Goal: Task Accomplishment & Management: Use online tool/utility

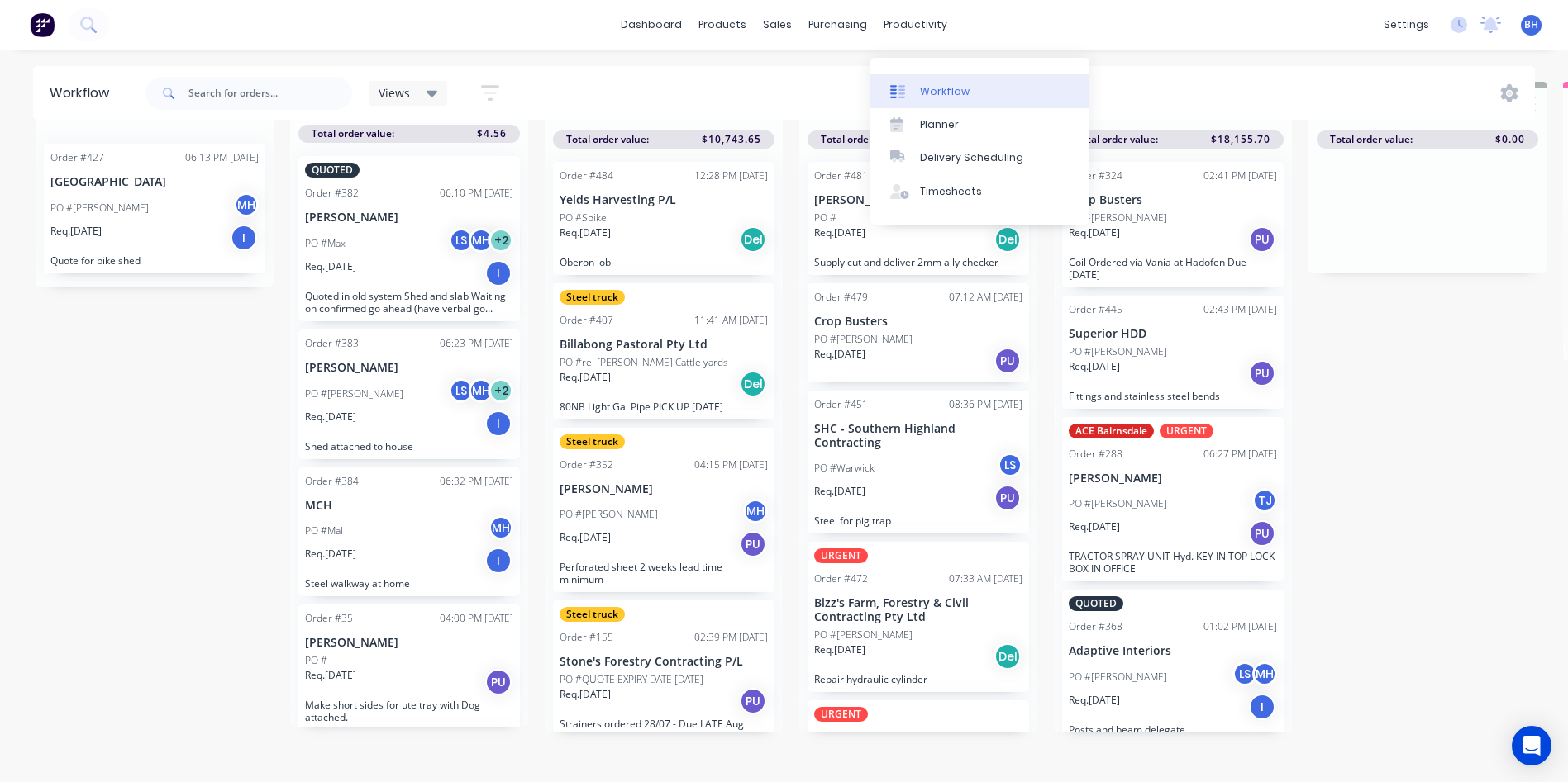
scroll to position [619, 0]
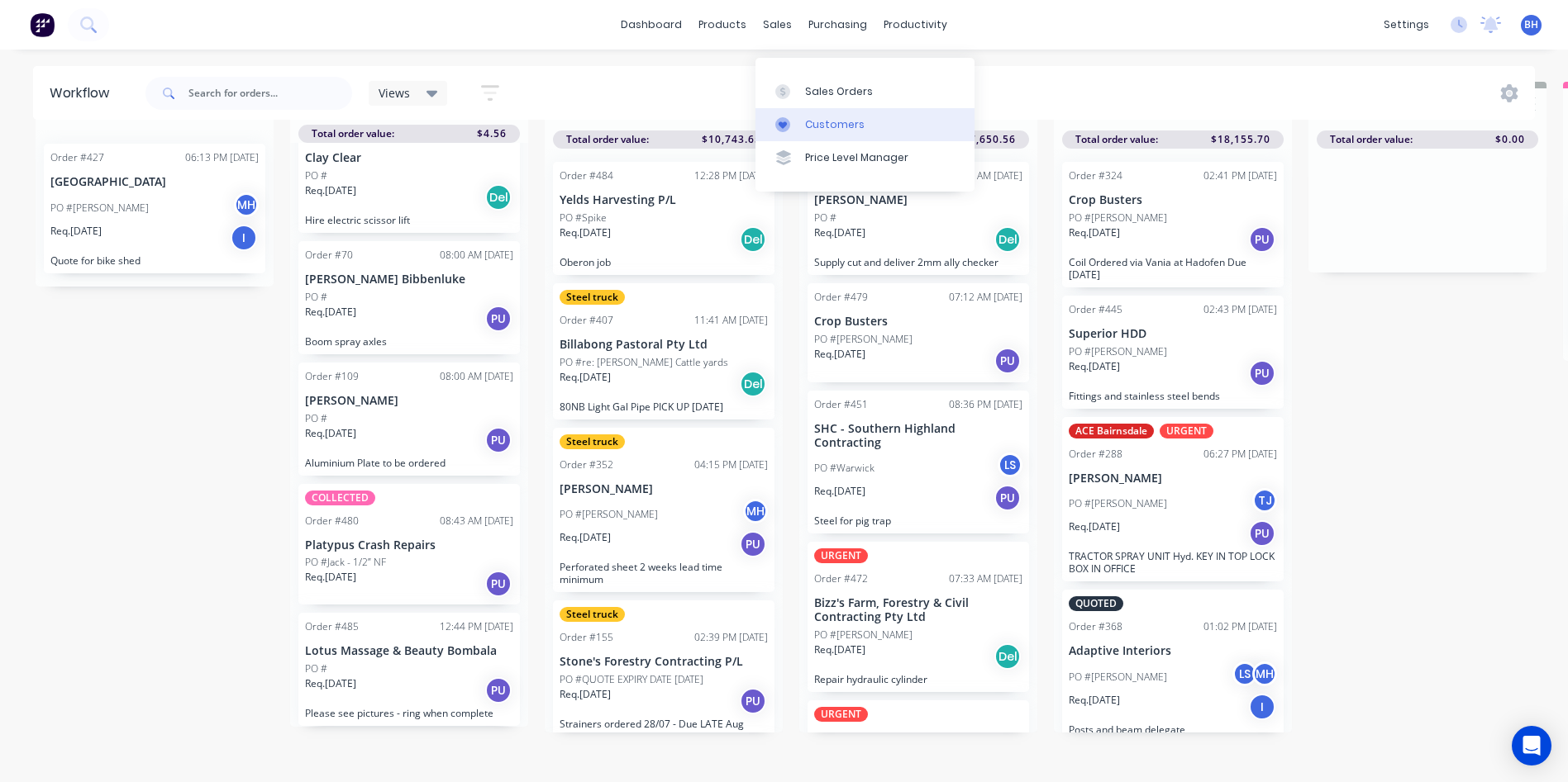
click at [821, 117] on div "Customers" at bounding box center [834, 124] width 59 height 15
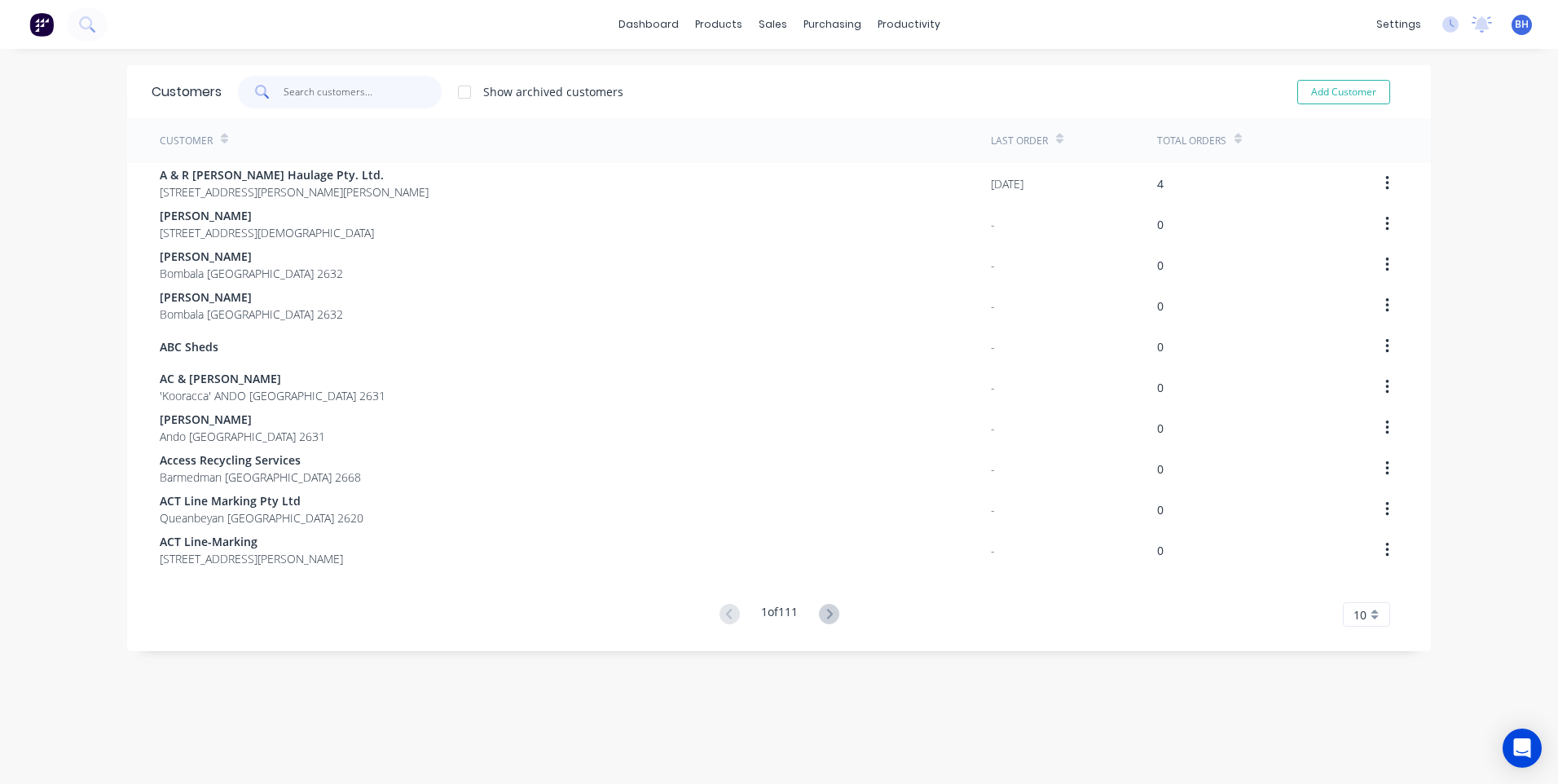
click at [342, 94] on input "text" at bounding box center [363, 93] width 158 height 33
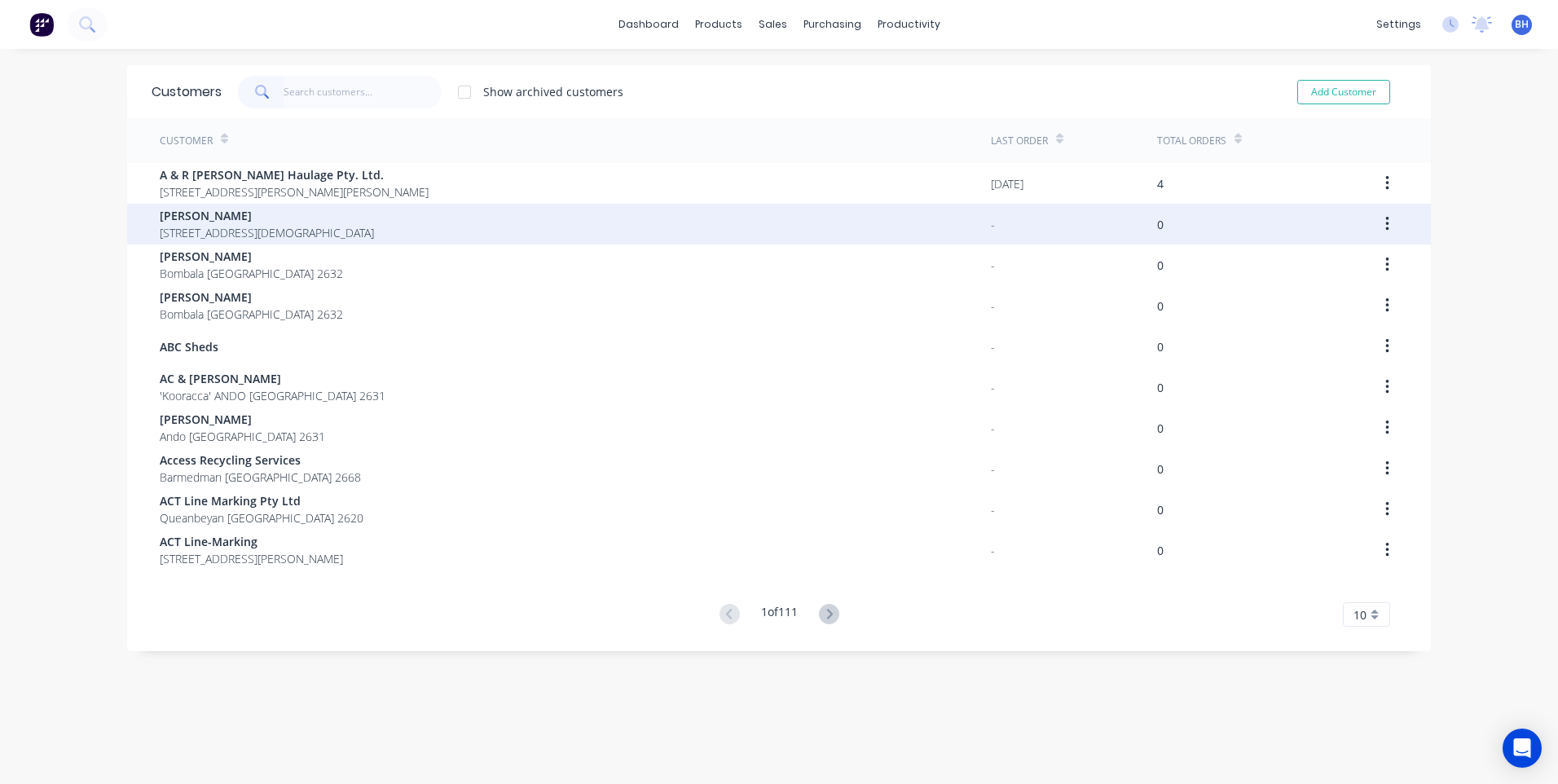
click at [234, 218] on span "[PERSON_NAME]" at bounding box center [267, 215] width 214 height 17
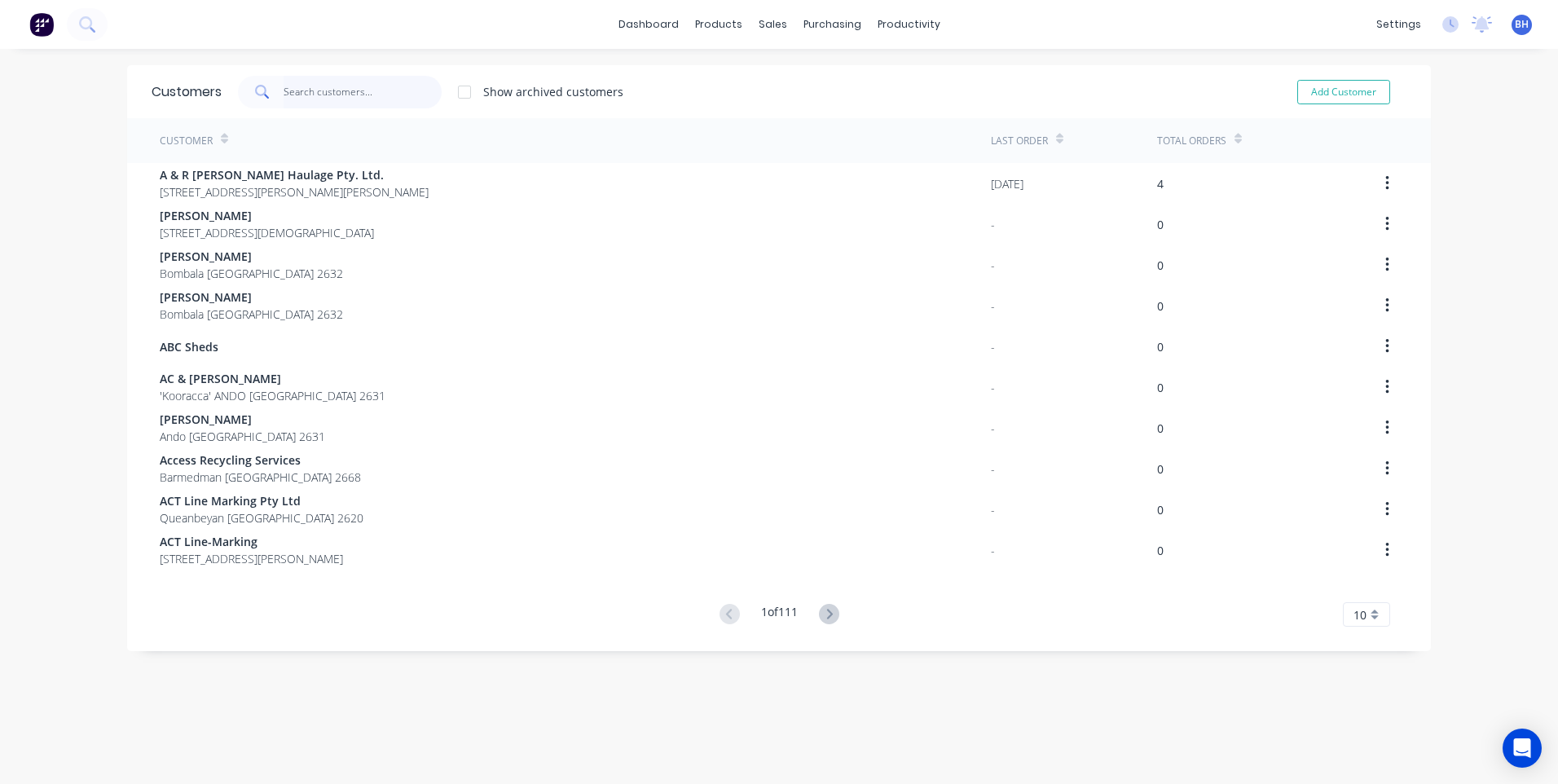
click at [294, 93] on input "text" at bounding box center [363, 93] width 158 height 33
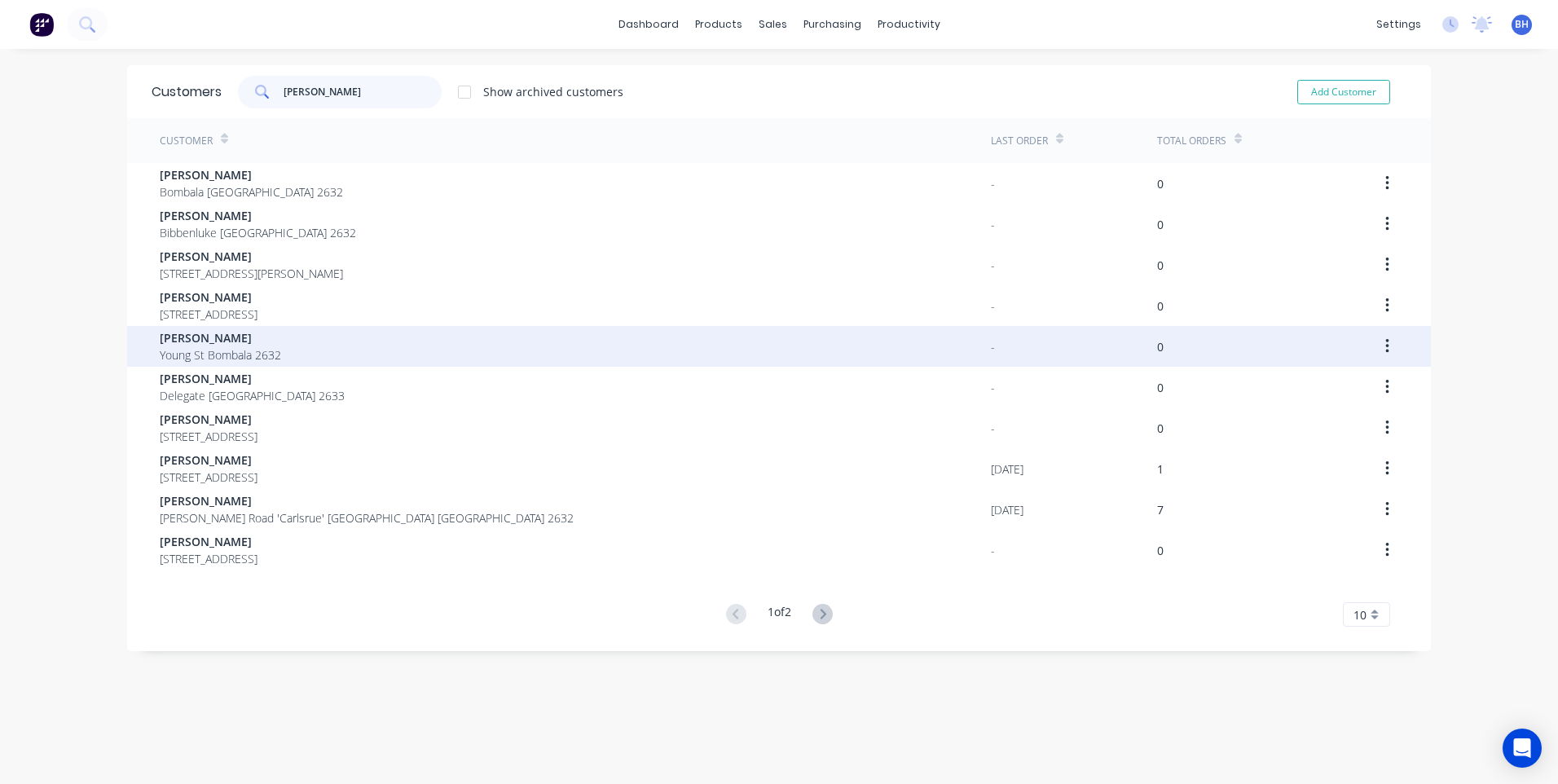
type input "[PERSON_NAME]"
click at [242, 337] on span "[PERSON_NAME]" at bounding box center [220, 337] width 122 height 17
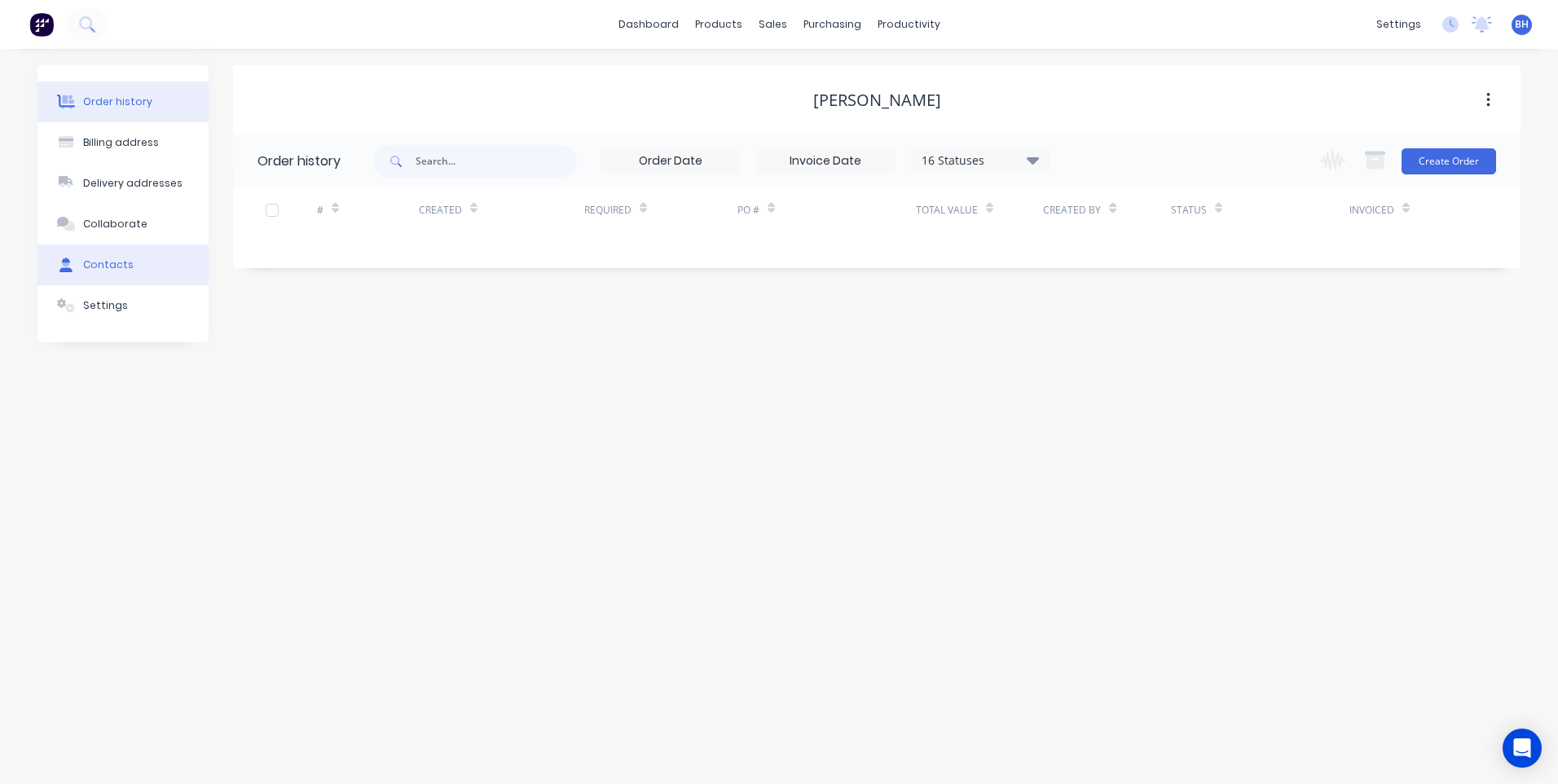
click at [100, 248] on button "Contacts" at bounding box center [123, 265] width 171 height 40
select select "AU"
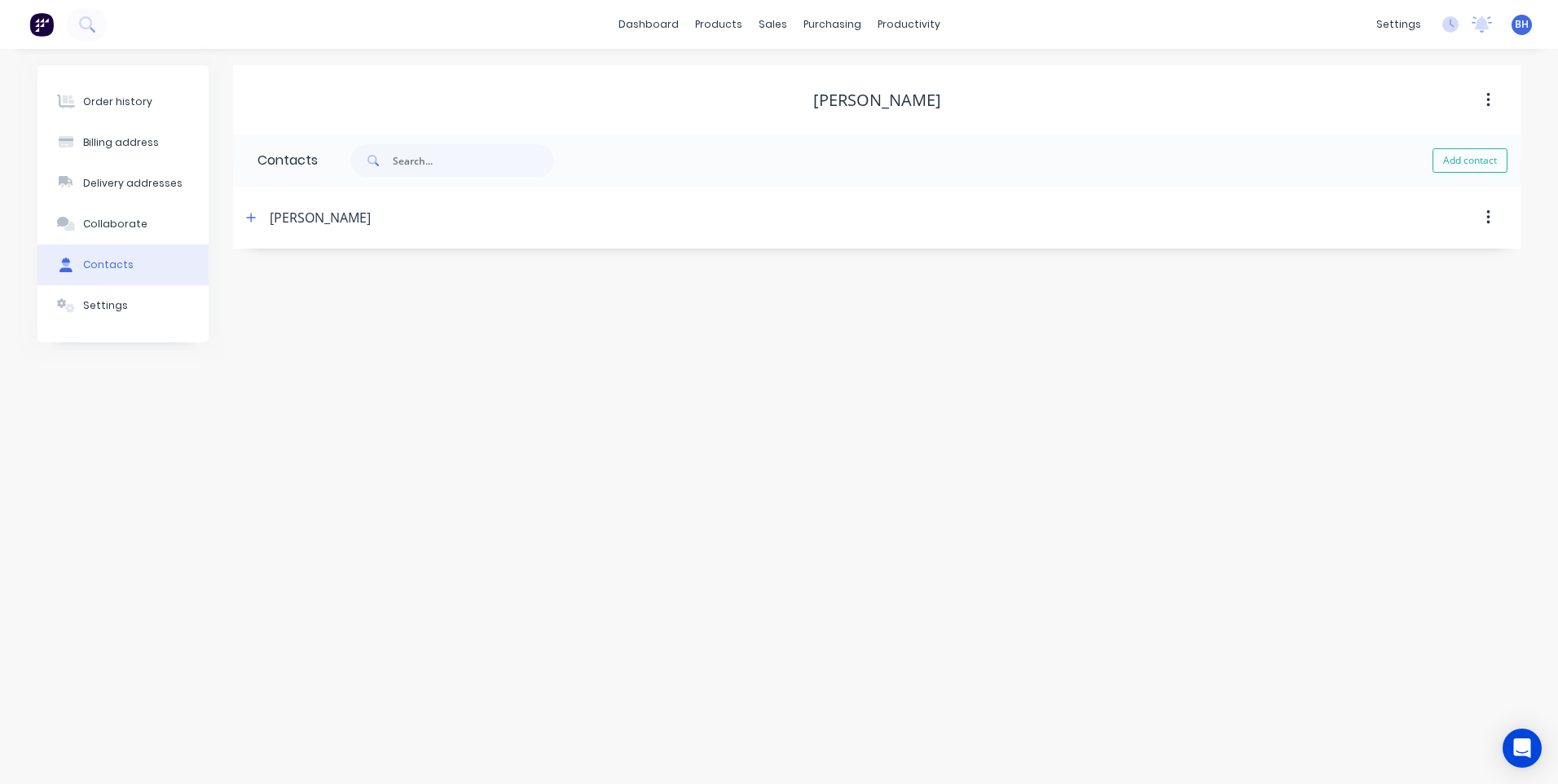
click at [267, 212] on div "[PERSON_NAME]" at bounding box center [721, 218] width 960 height 29
click at [253, 212] on icon "button" at bounding box center [251, 217] width 10 height 11
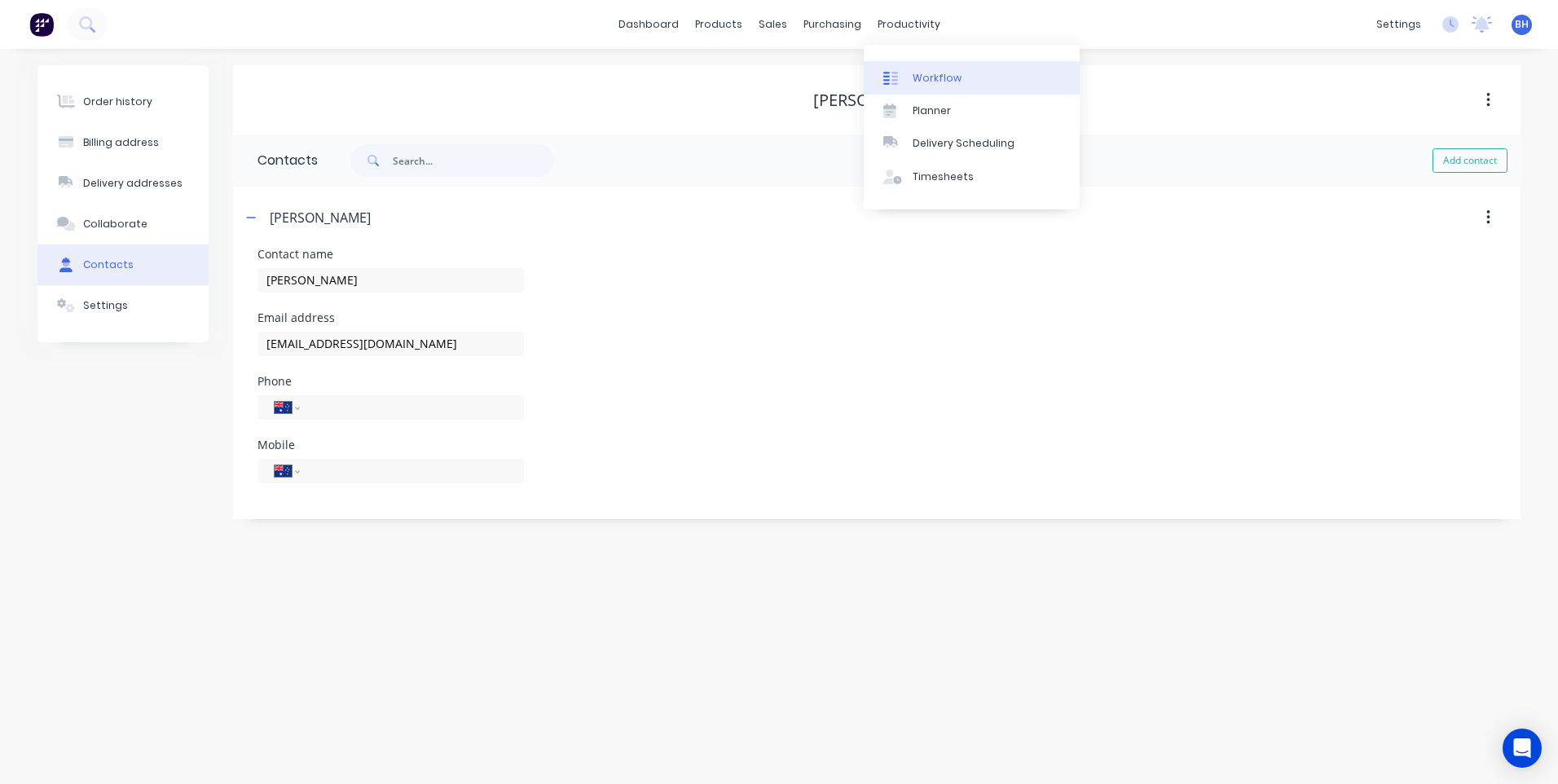
click at [922, 69] on link "Workflow" at bounding box center [972, 78] width 216 height 33
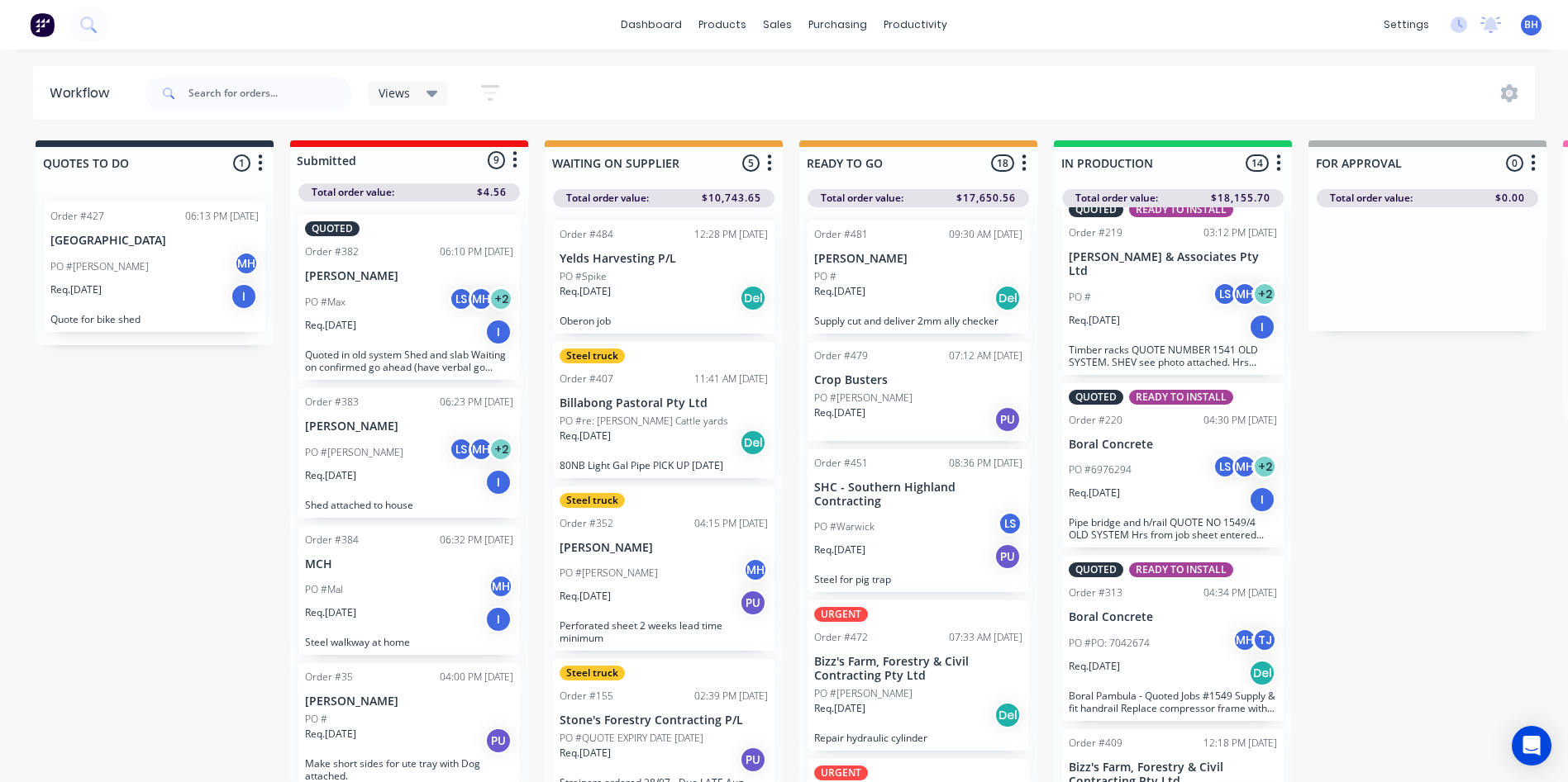
scroll to position [1622, 0]
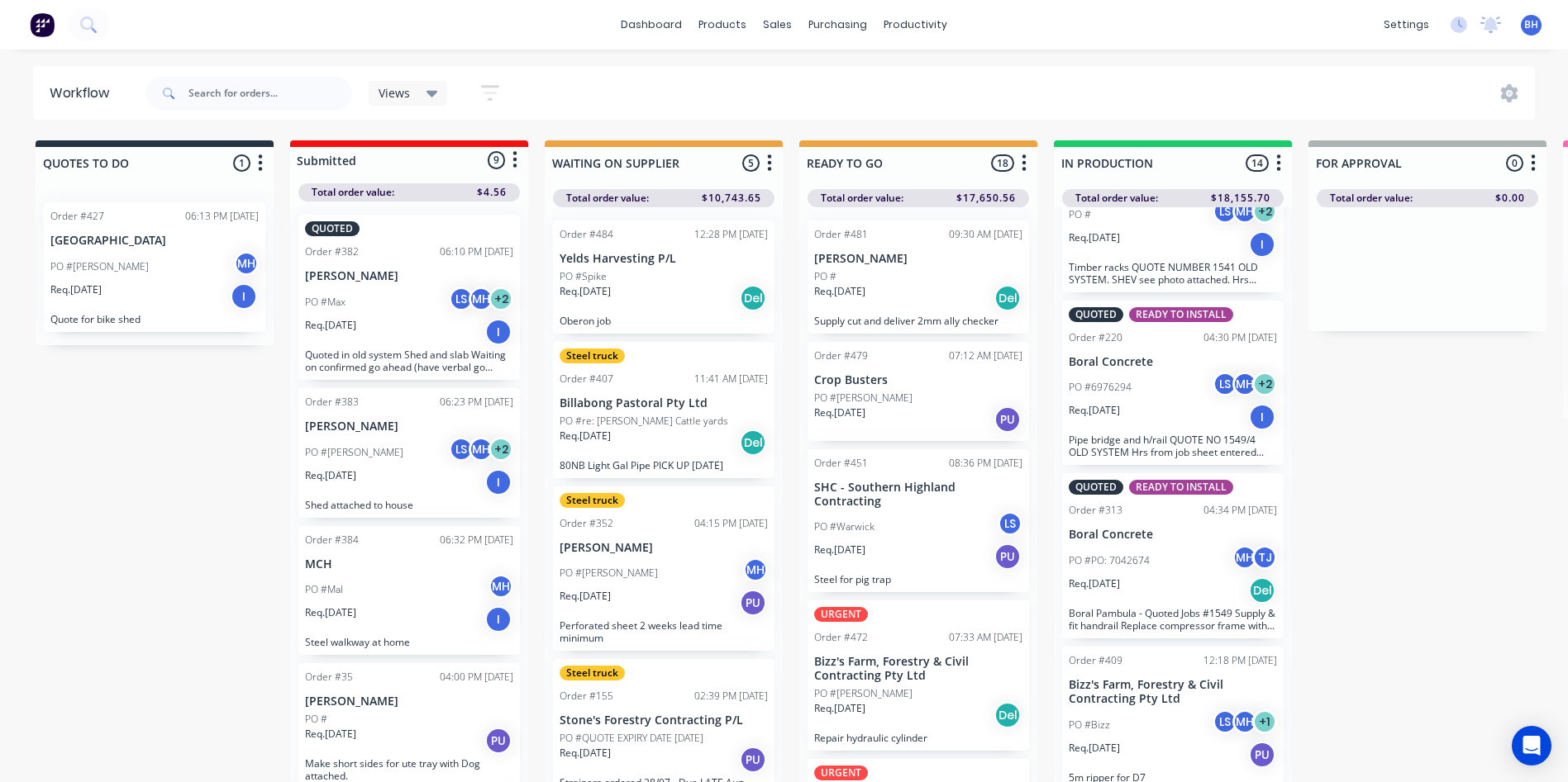
click at [1172, 760] on div "Req. [DATE] PU" at bounding box center [1172, 755] width 208 height 28
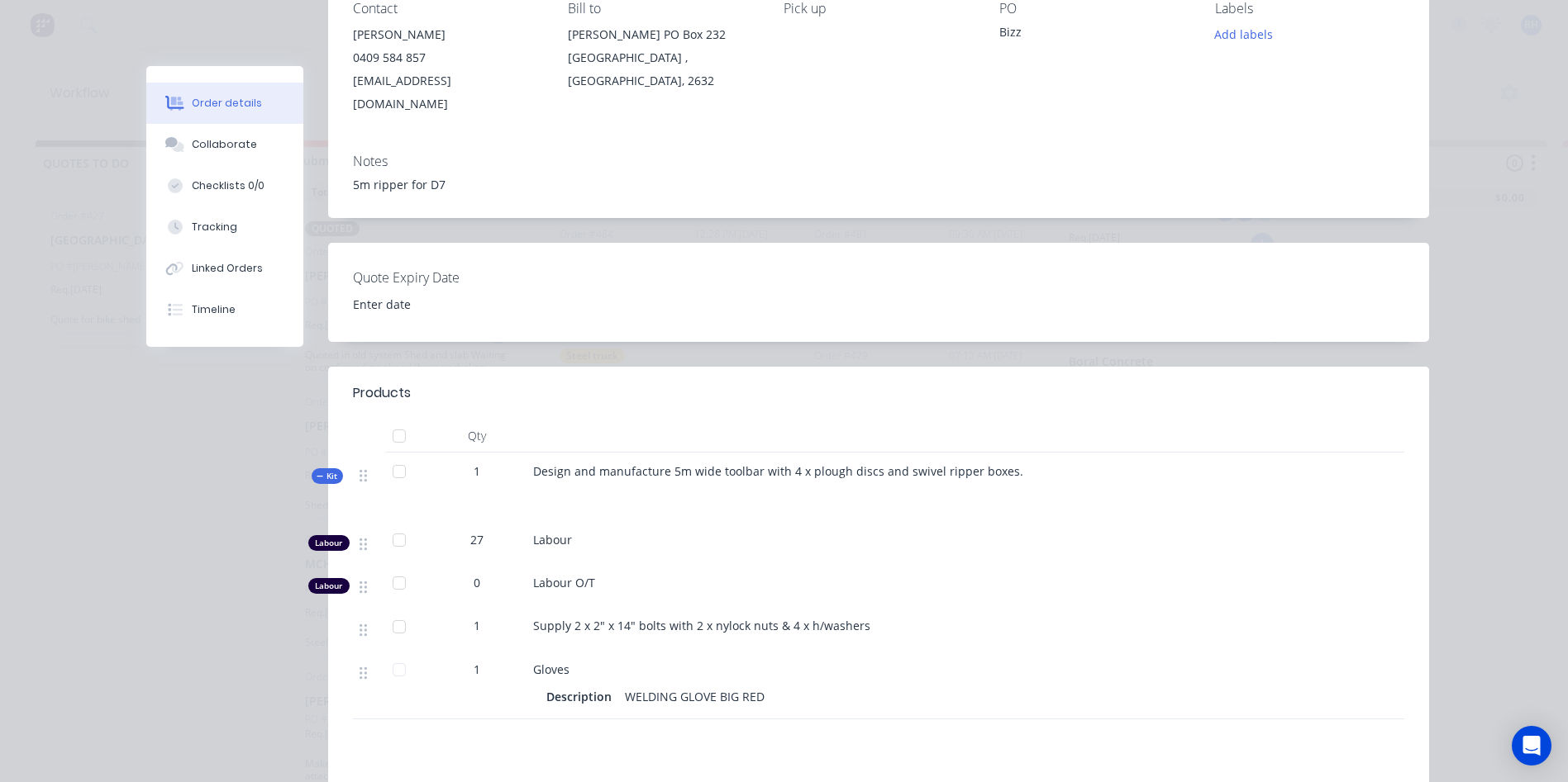
scroll to position [0, 0]
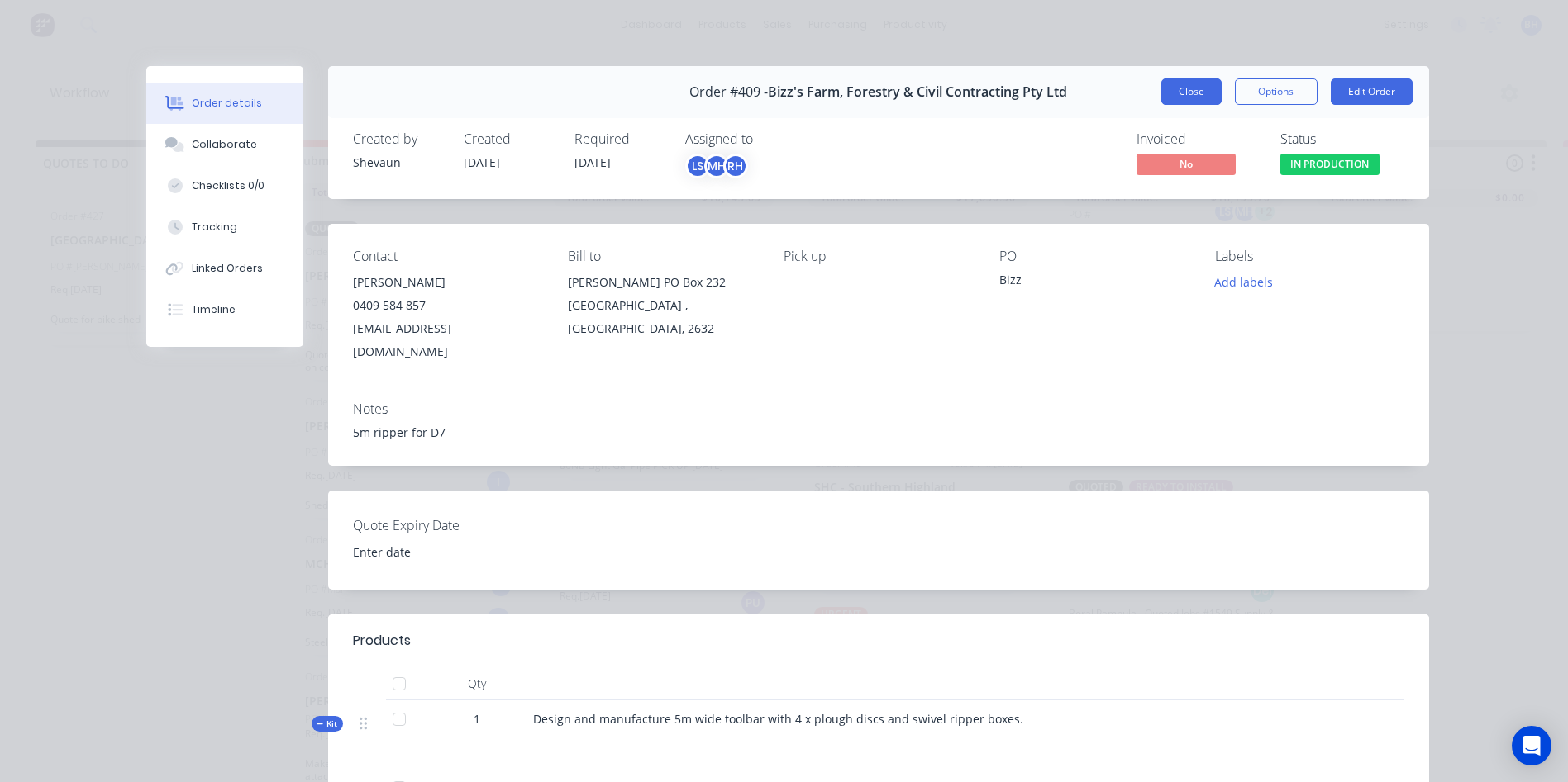
click at [1169, 81] on button "Close" at bounding box center [1191, 92] width 60 height 26
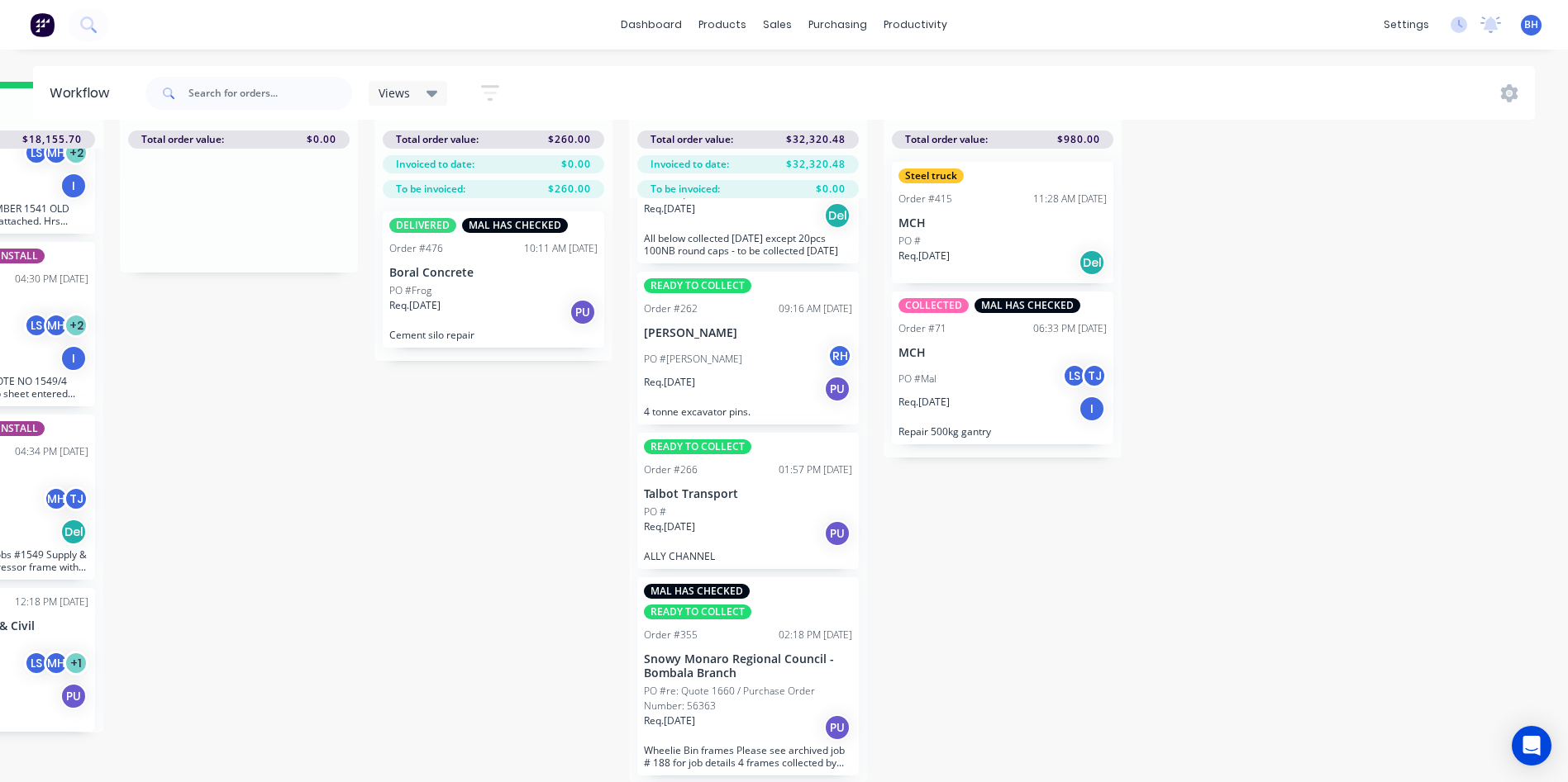
scroll to position [403, 0]
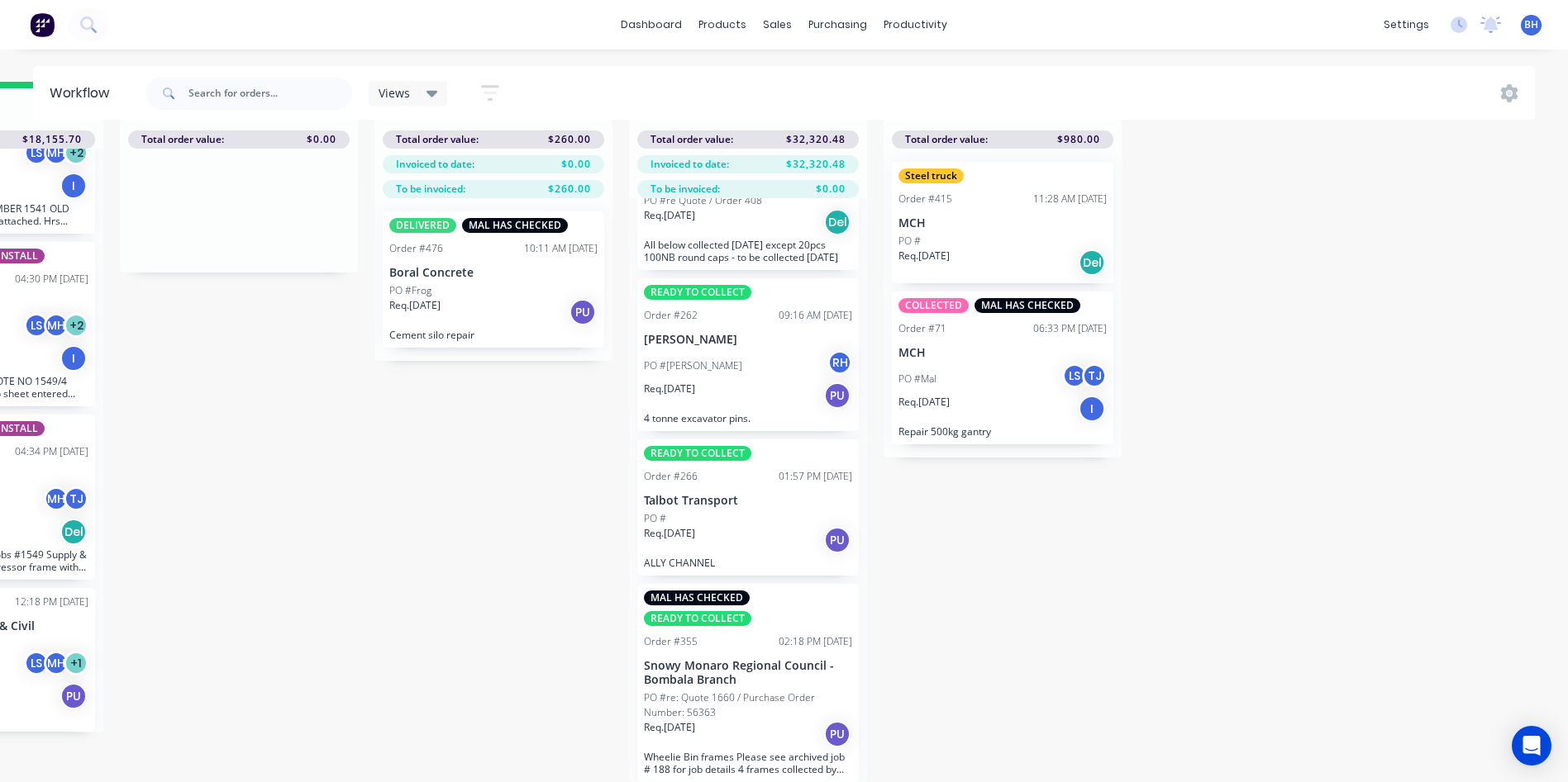
click at [769, 527] on div "Req. [DATE] PU" at bounding box center [748, 541] width 208 height 28
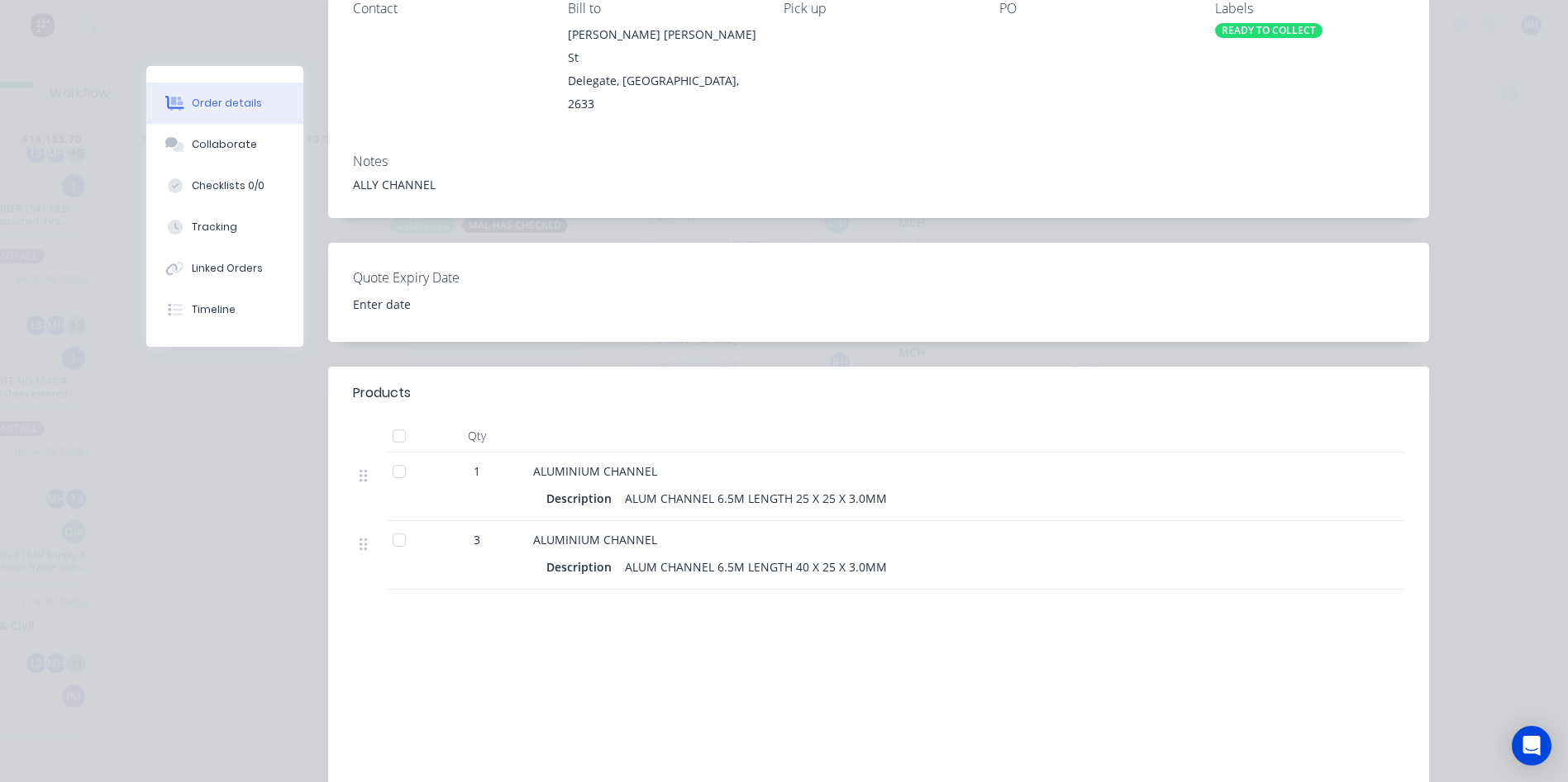
scroll to position [0, 0]
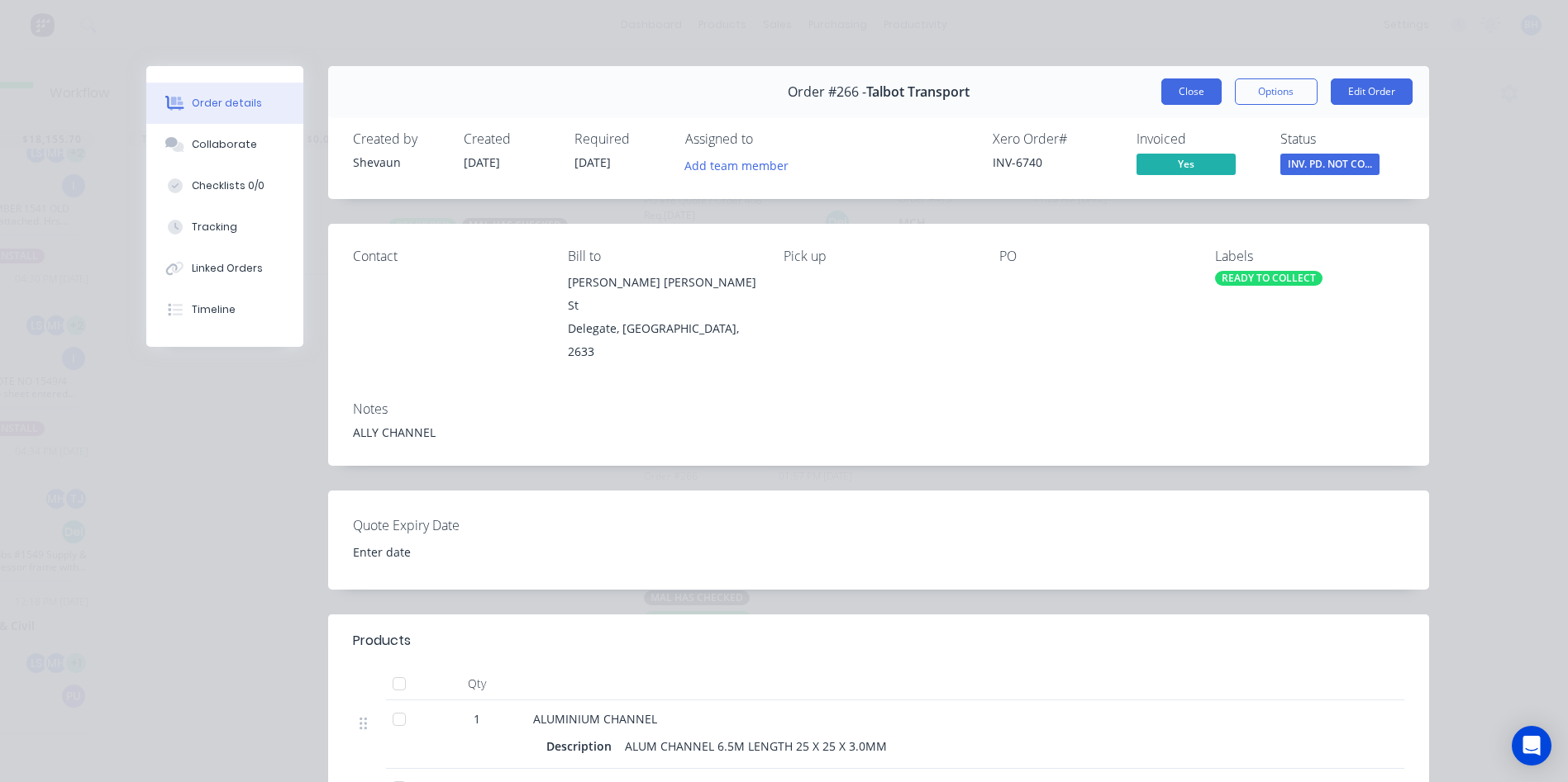
click at [1169, 90] on button "Close" at bounding box center [1191, 92] width 60 height 26
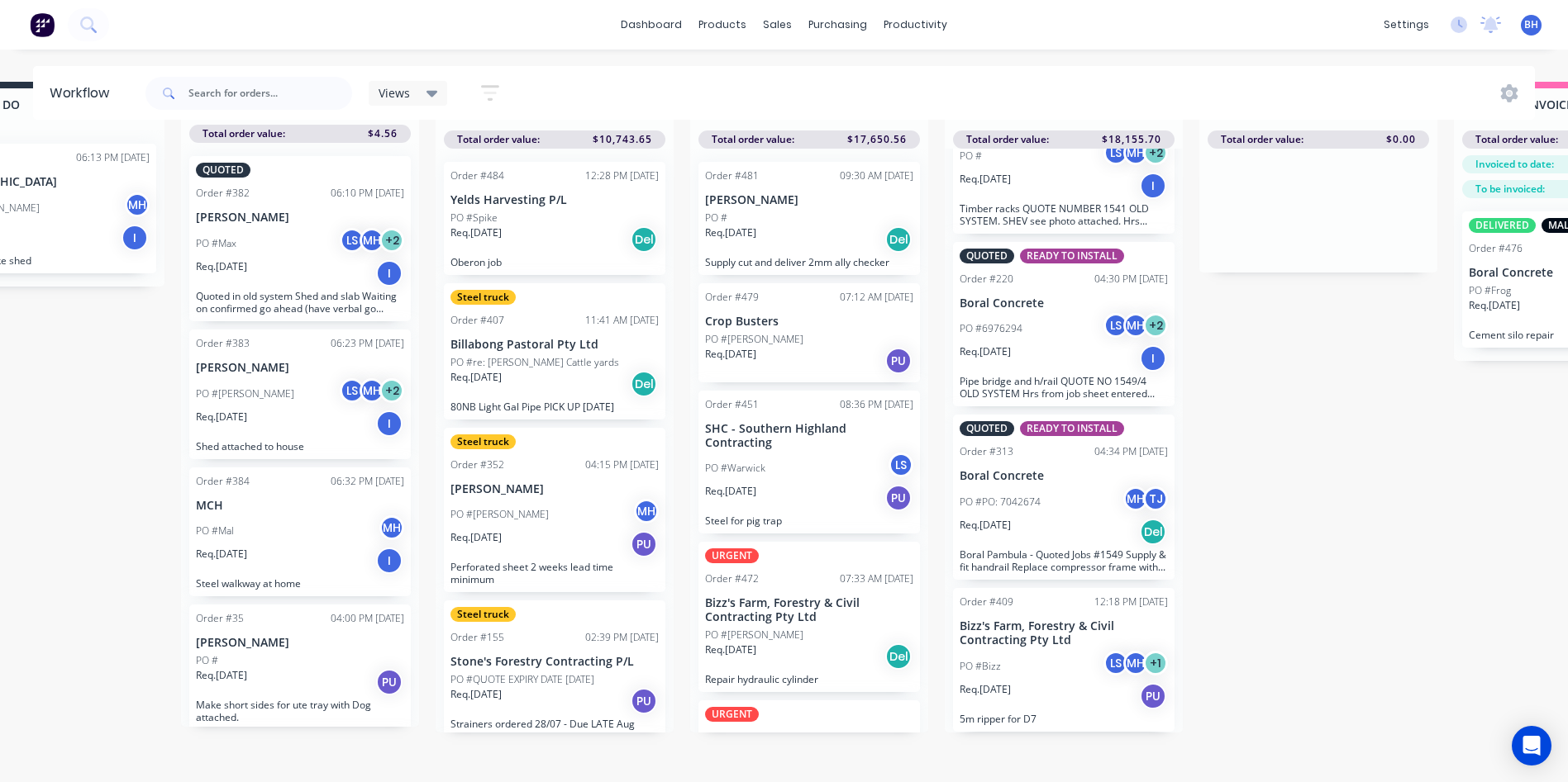
scroll to position [72, 0]
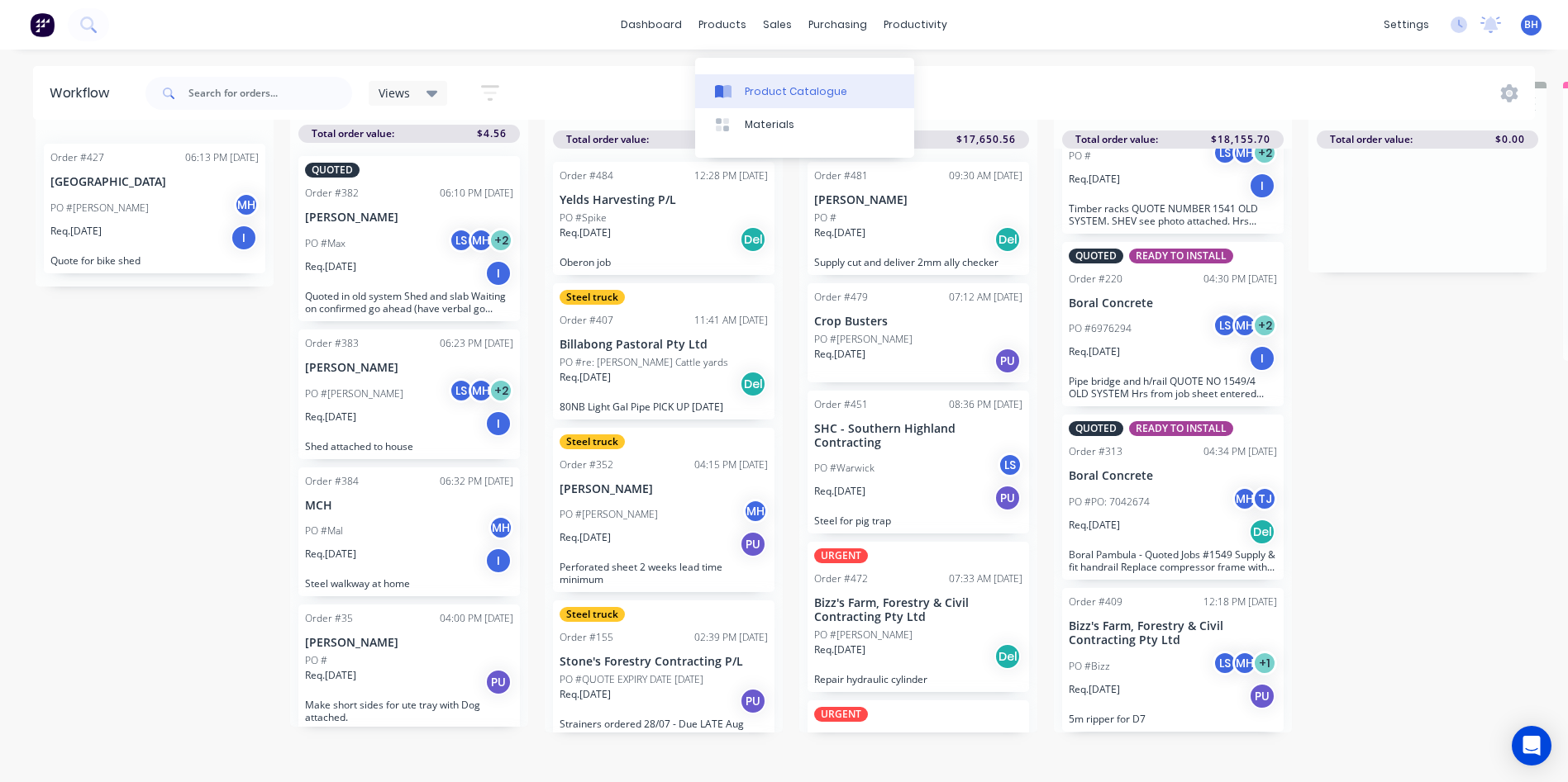
click at [770, 85] on div "Product Catalogue" at bounding box center [796, 92] width 102 height 15
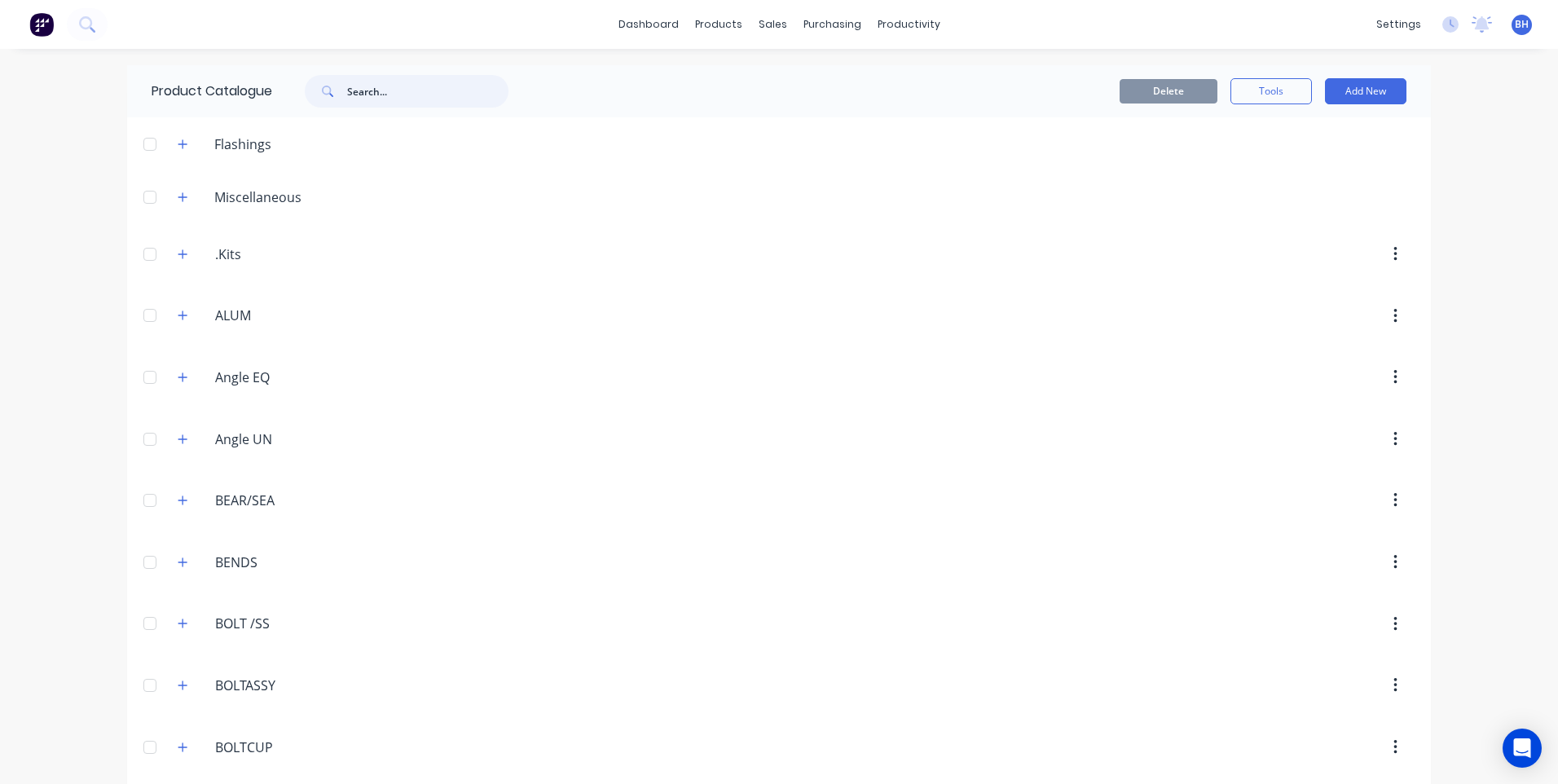
click at [421, 94] on input "text" at bounding box center [428, 92] width 161 height 33
click at [451, 100] on input "counter screw" at bounding box center [428, 92] width 161 height 33
type input "c"
type input "s"
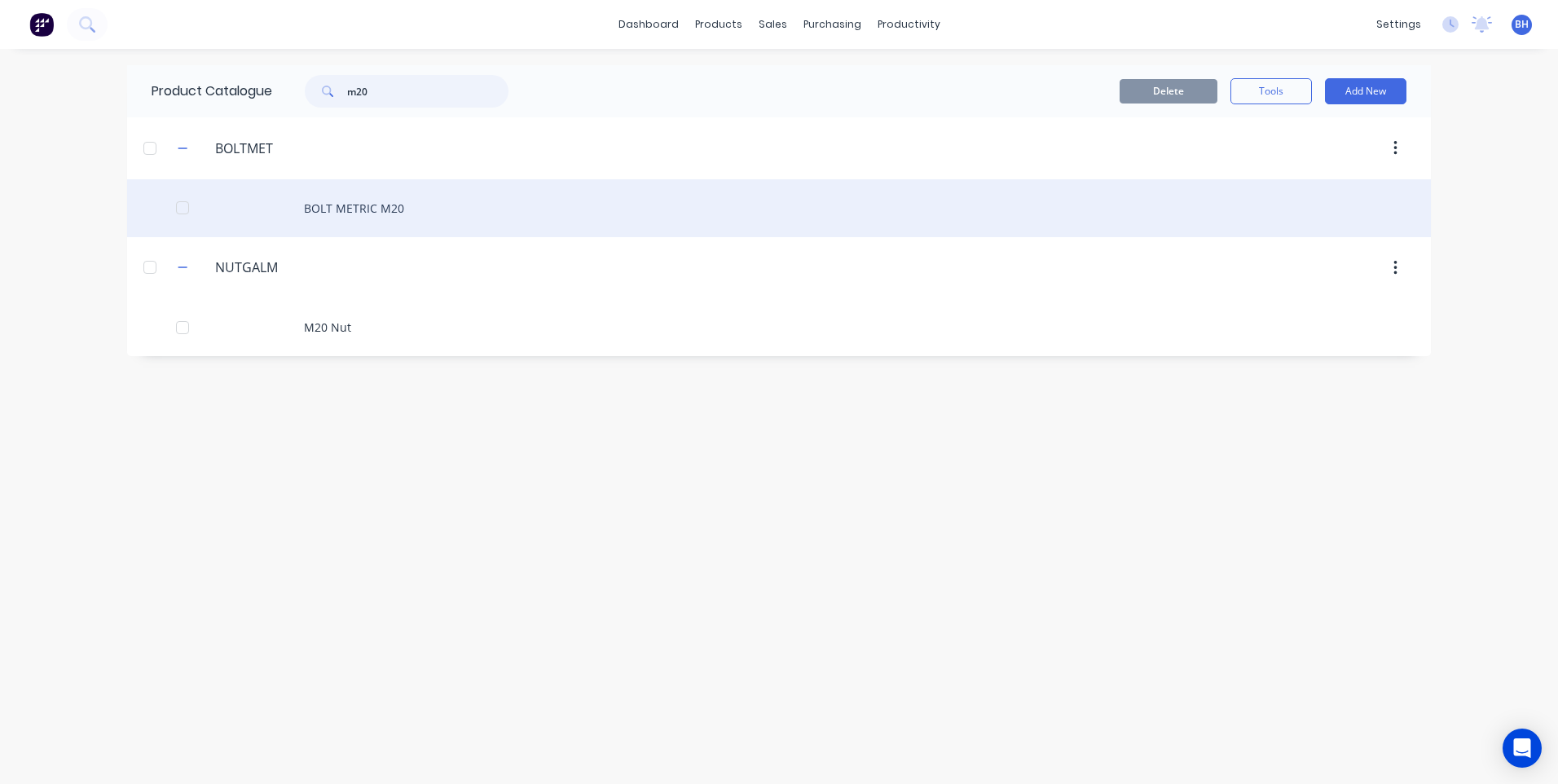
click at [180, 200] on div at bounding box center [182, 208] width 33 height 33
type input "m20"
click at [335, 203] on div "BOLT METRIC M20" at bounding box center [779, 208] width 1303 height 58
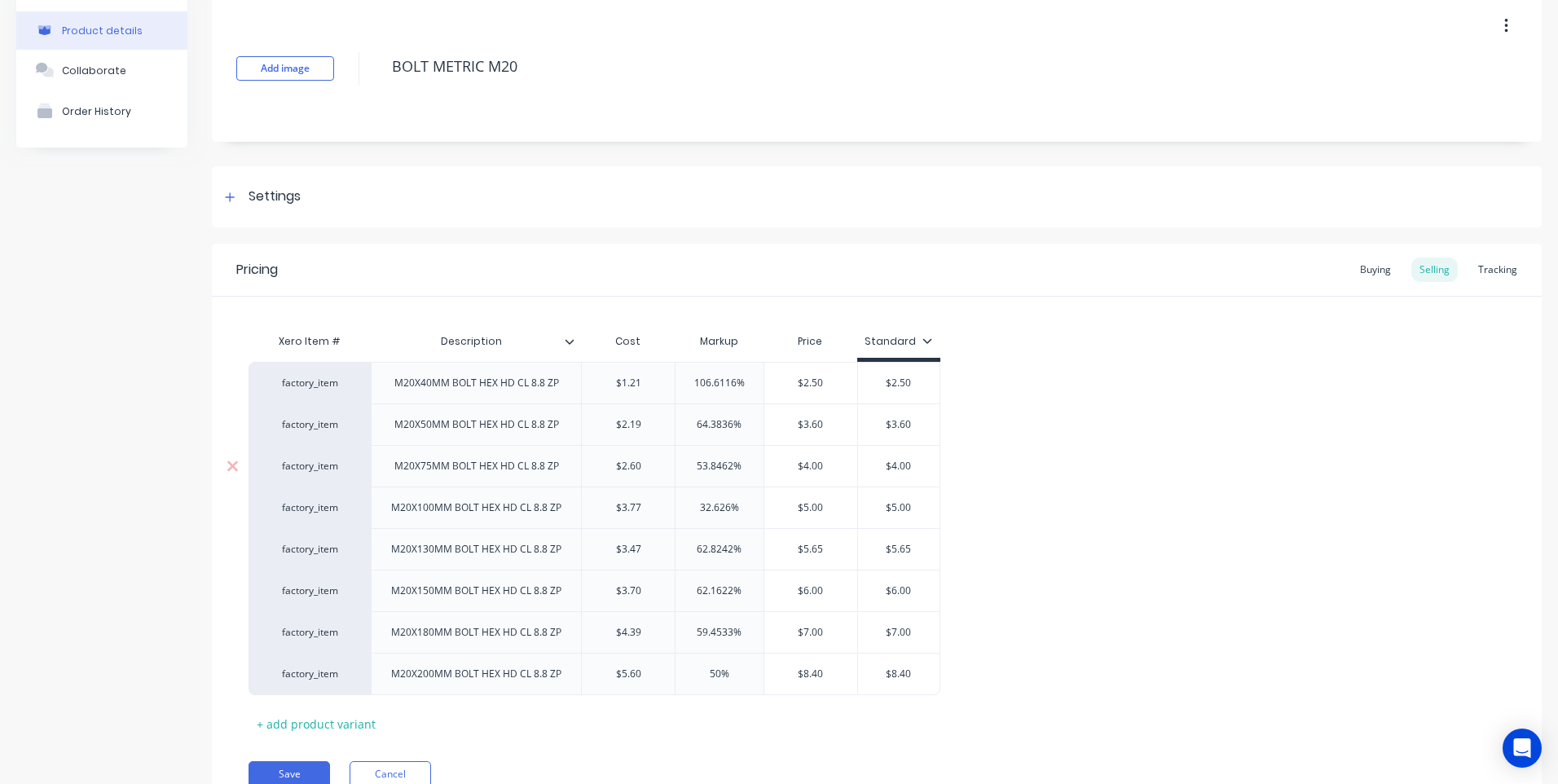
scroll to position [147, 0]
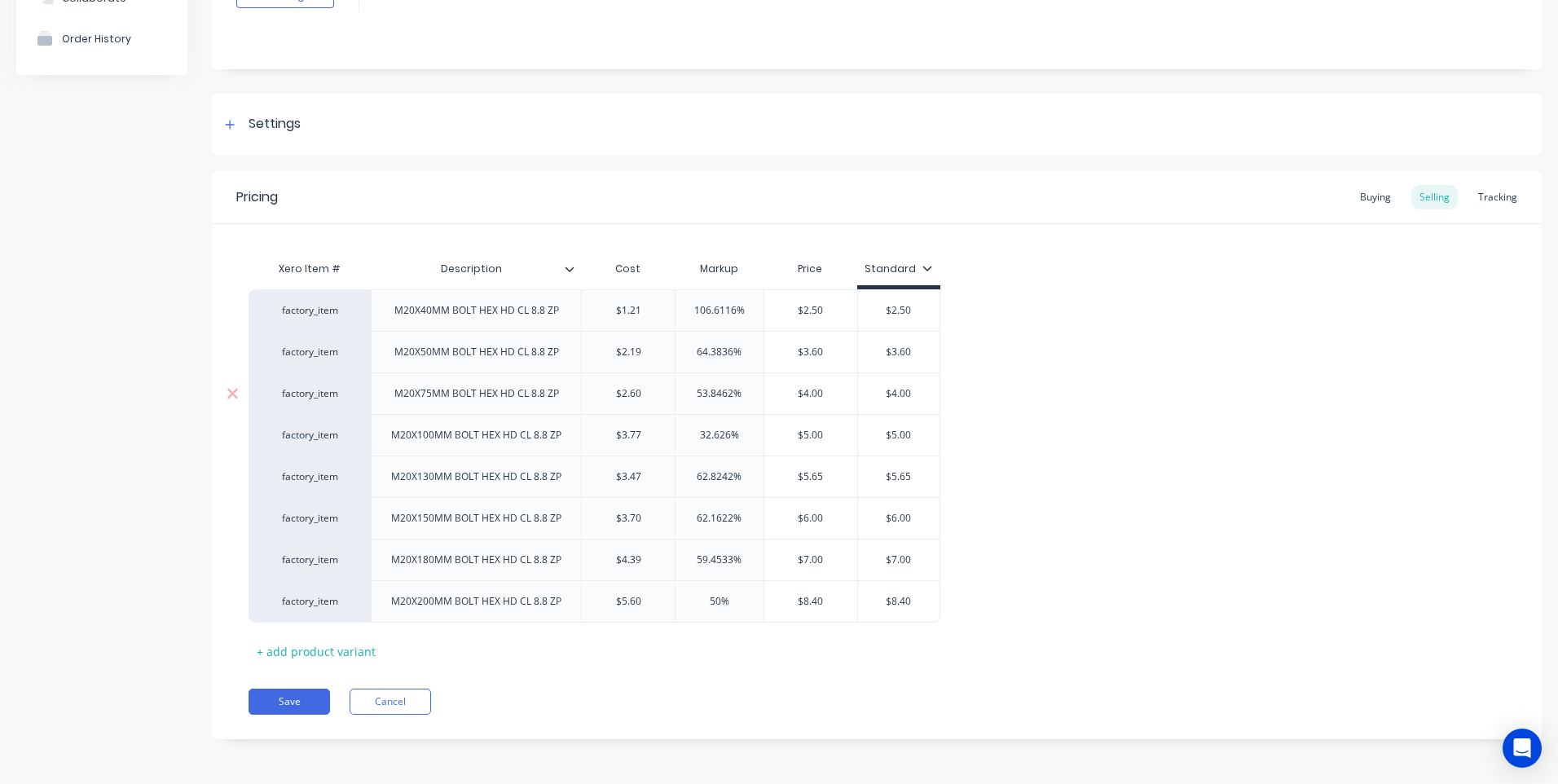
click at [472, 397] on div "M20X75MM BOLT HEX HD CL 8.8 ZP" at bounding box center [476, 393] width 191 height 21
type textarea "x"
click at [1367, 192] on div "Buying" at bounding box center [1376, 197] width 48 height 25
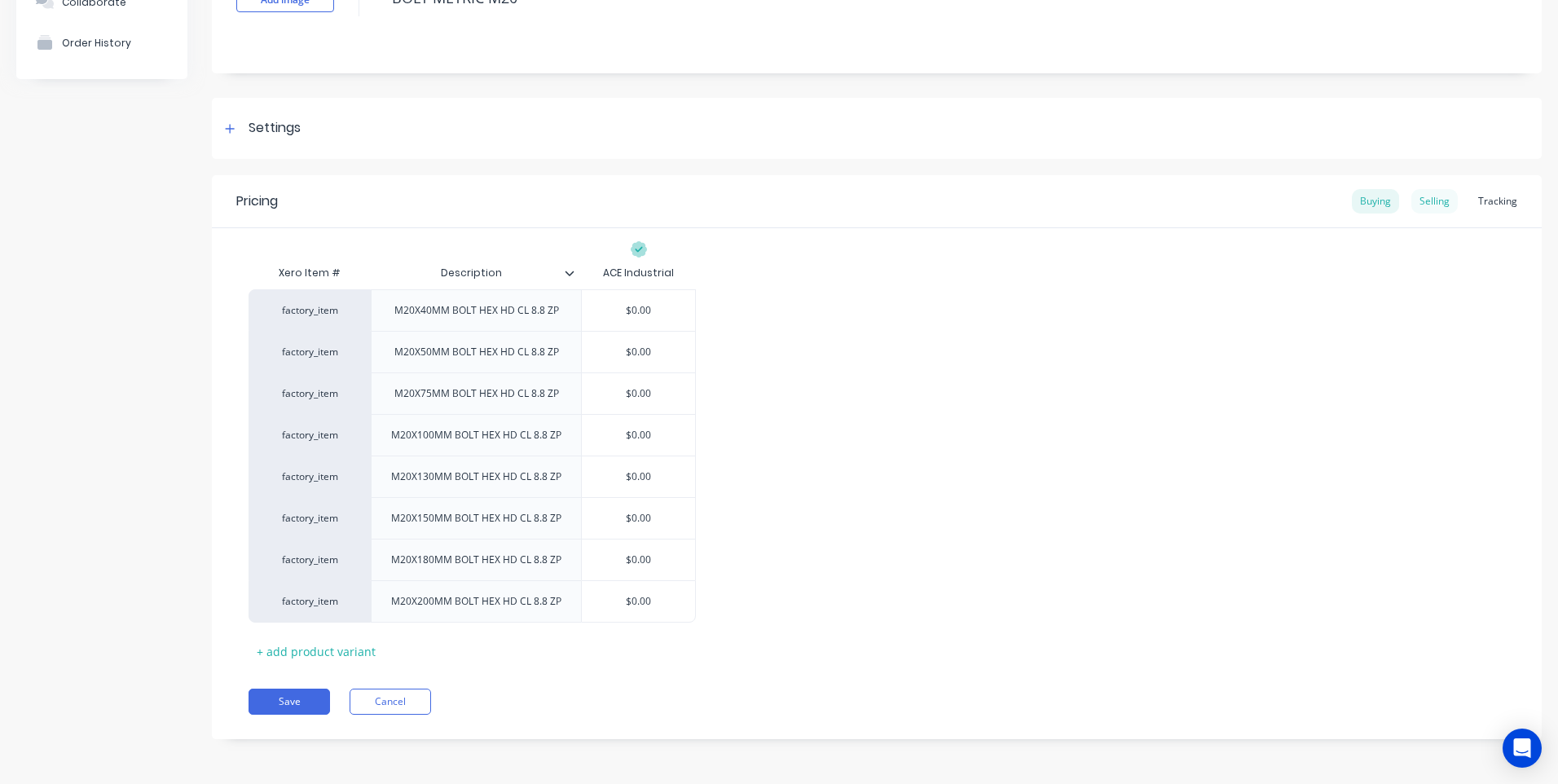
click at [1433, 199] on div "Selling" at bounding box center [1434, 201] width 47 height 25
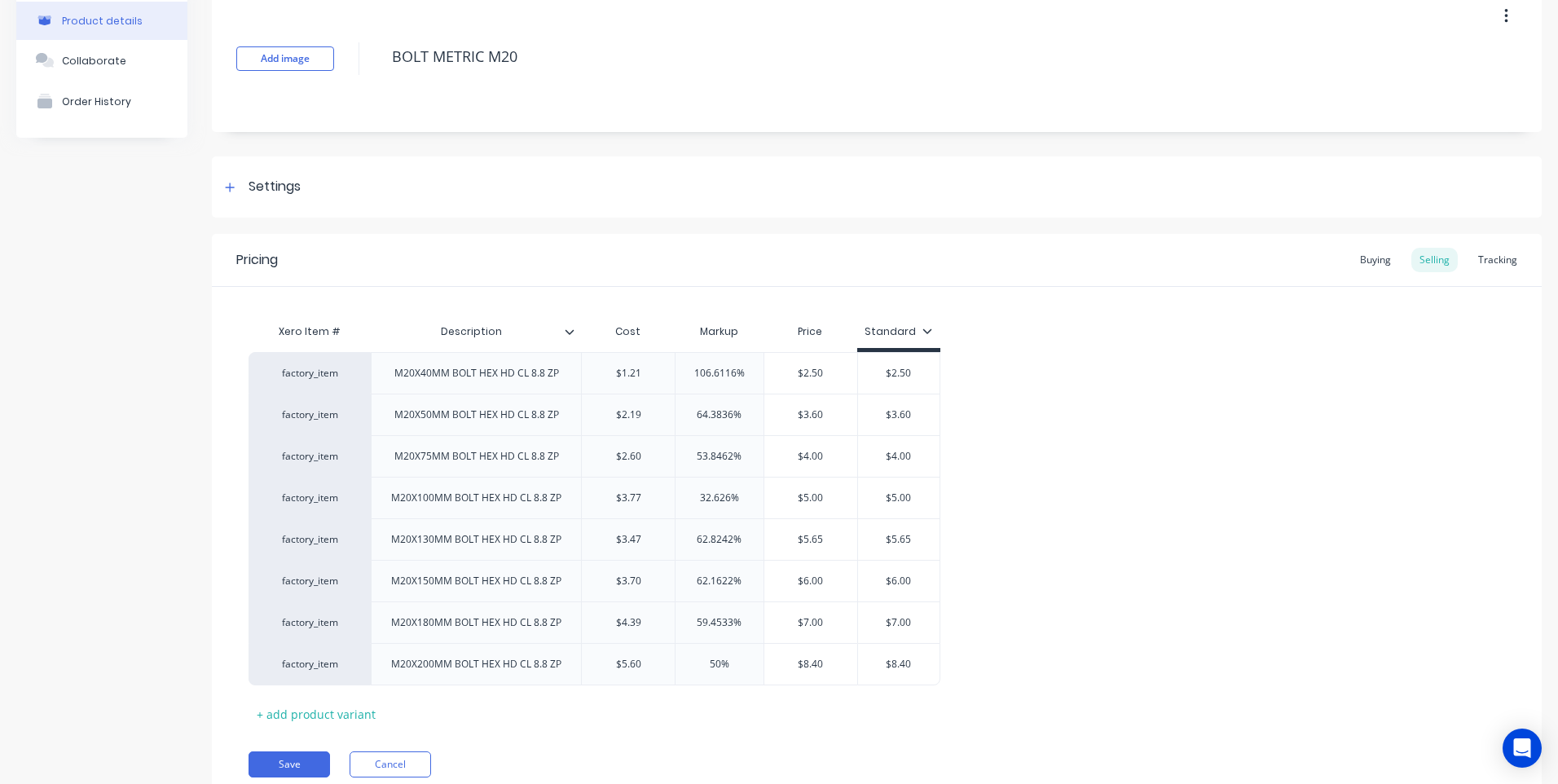
scroll to position [0, 0]
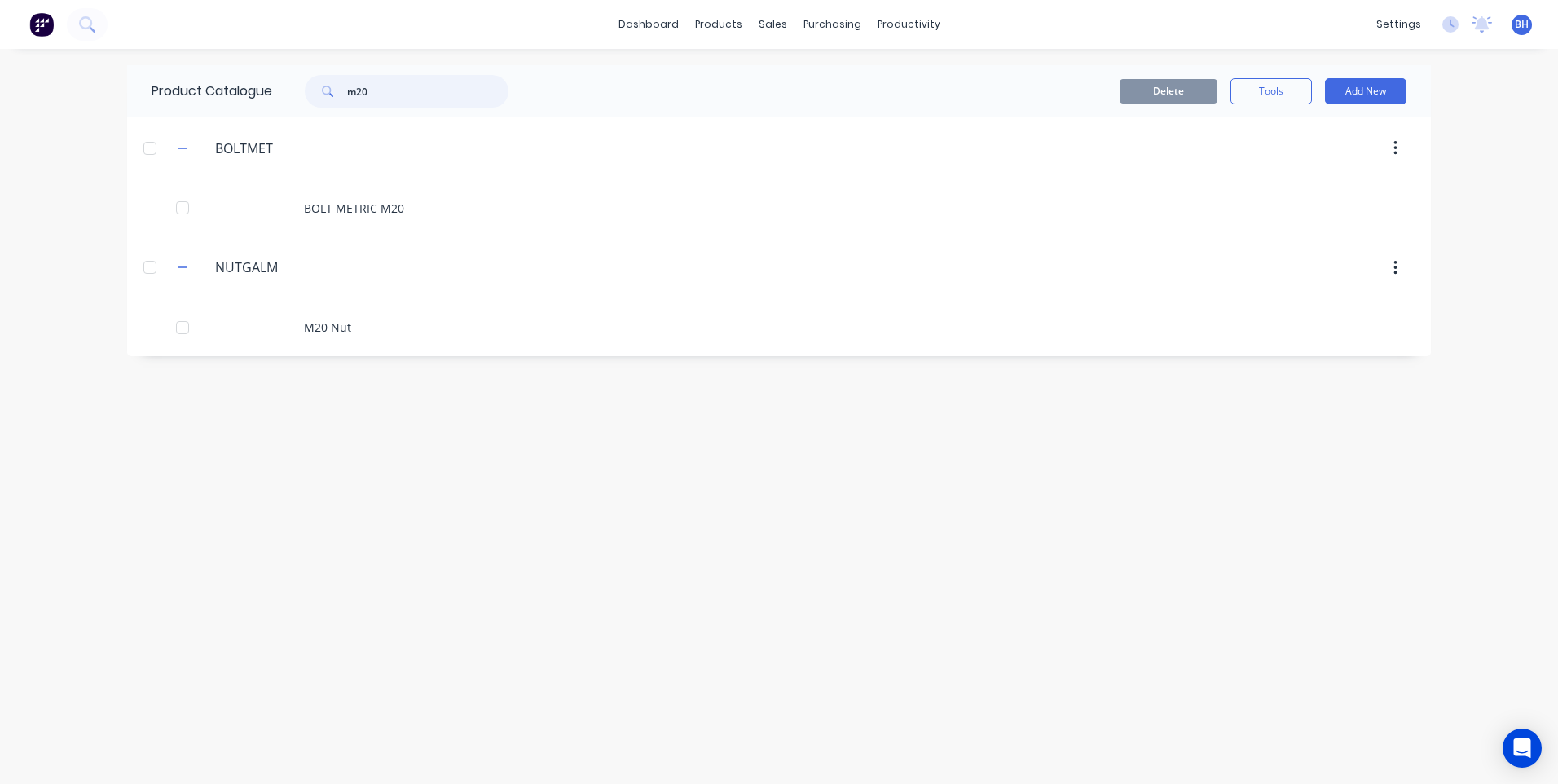
click at [408, 94] on input "m20" at bounding box center [428, 92] width 161 height 33
type input "m"
type input "c"
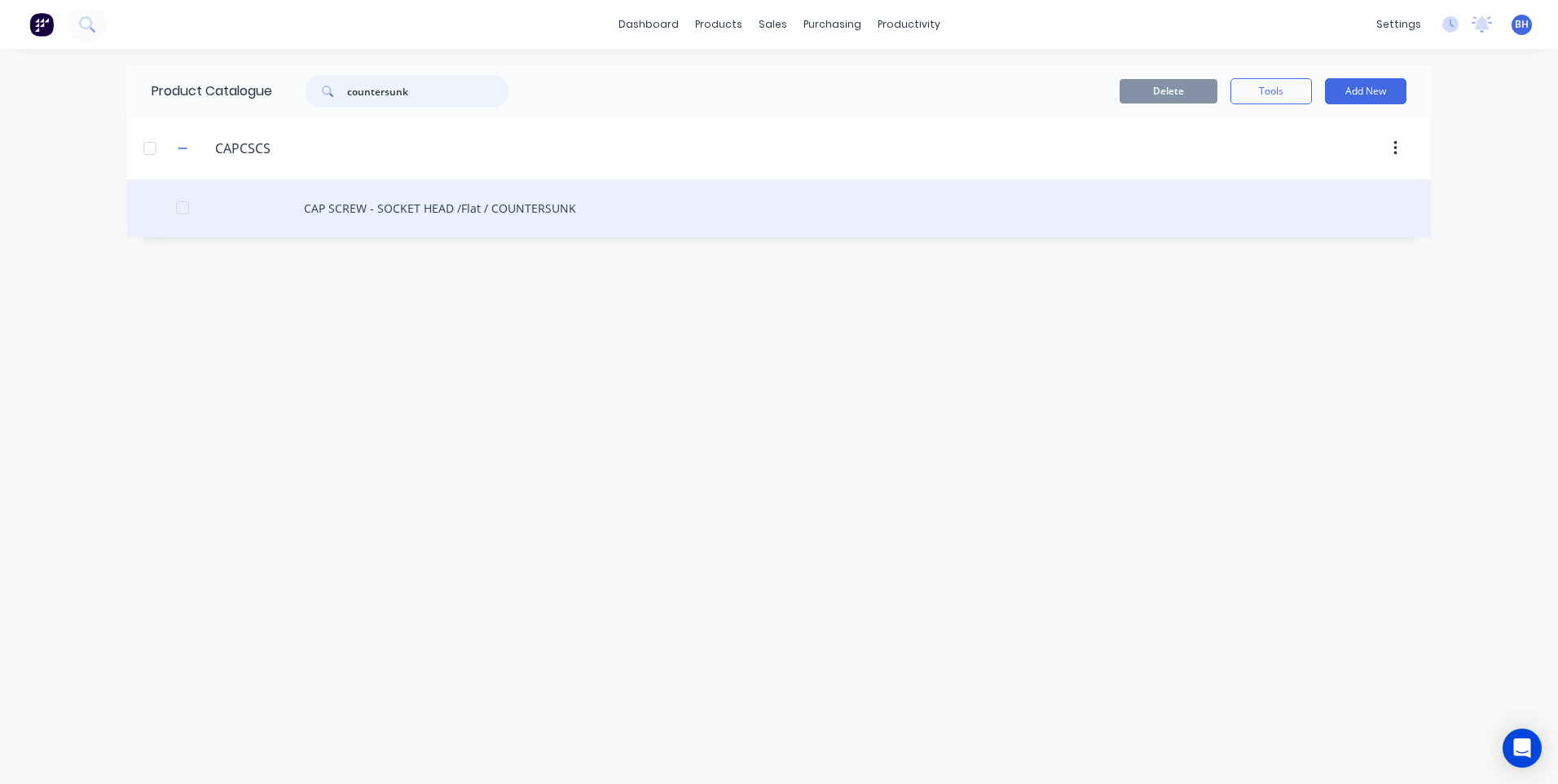
type input "countersunk"
click at [373, 201] on div "CAP SCREW - SOCKET HEAD /Flat / COUNTERSUNK" at bounding box center [779, 208] width 1303 height 58
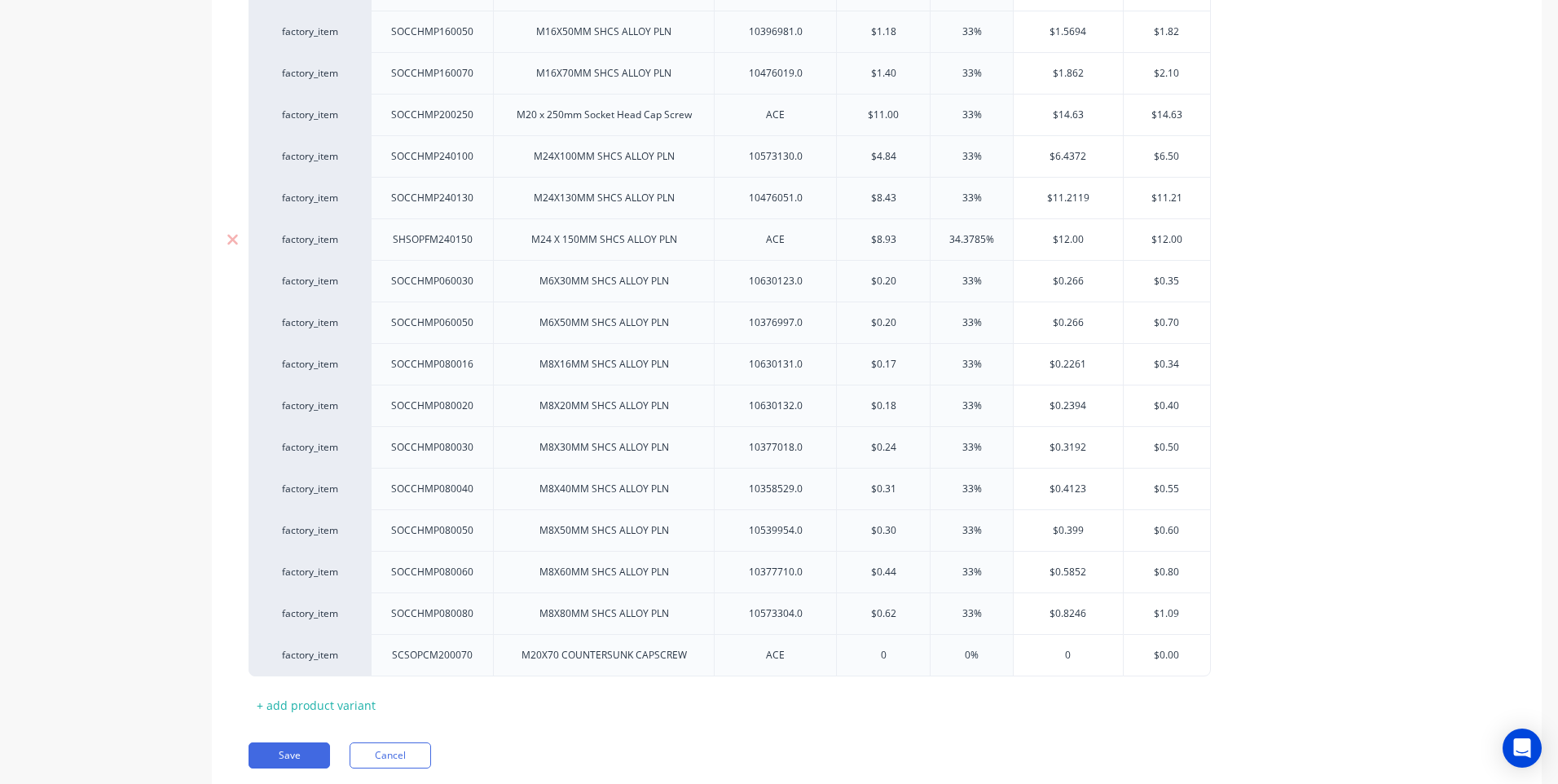
scroll to position [1659, 0]
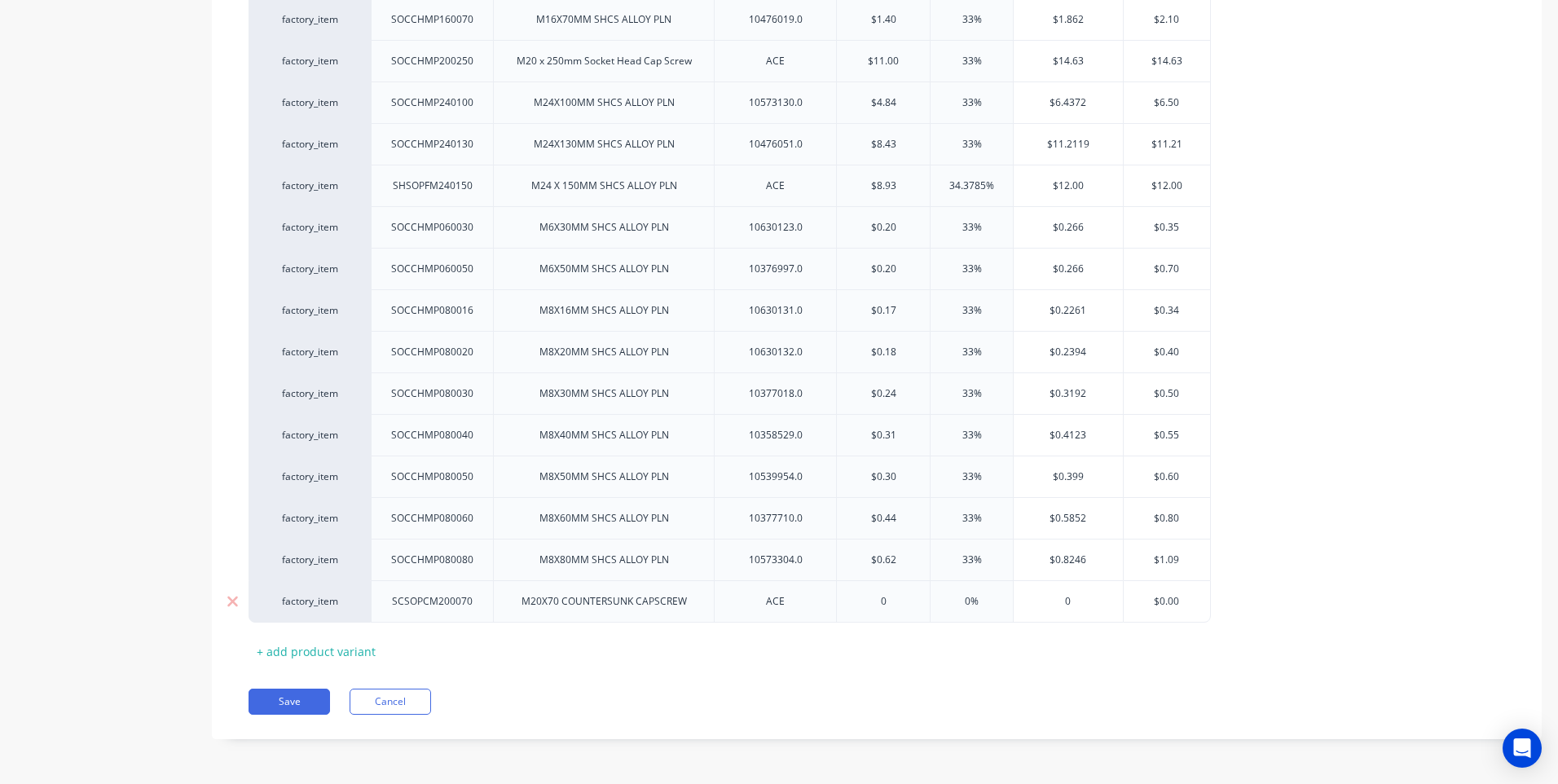
click at [610, 604] on div "M20X70 COUNTERSUNK CAPSCREW" at bounding box center [604, 601] width 191 height 21
click at [728, 605] on div "ACE" at bounding box center [774, 601] width 122 height 42
click at [893, 604] on input "text" at bounding box center [883, 602] width 93 height 15
type textarea "x"
type input "0"
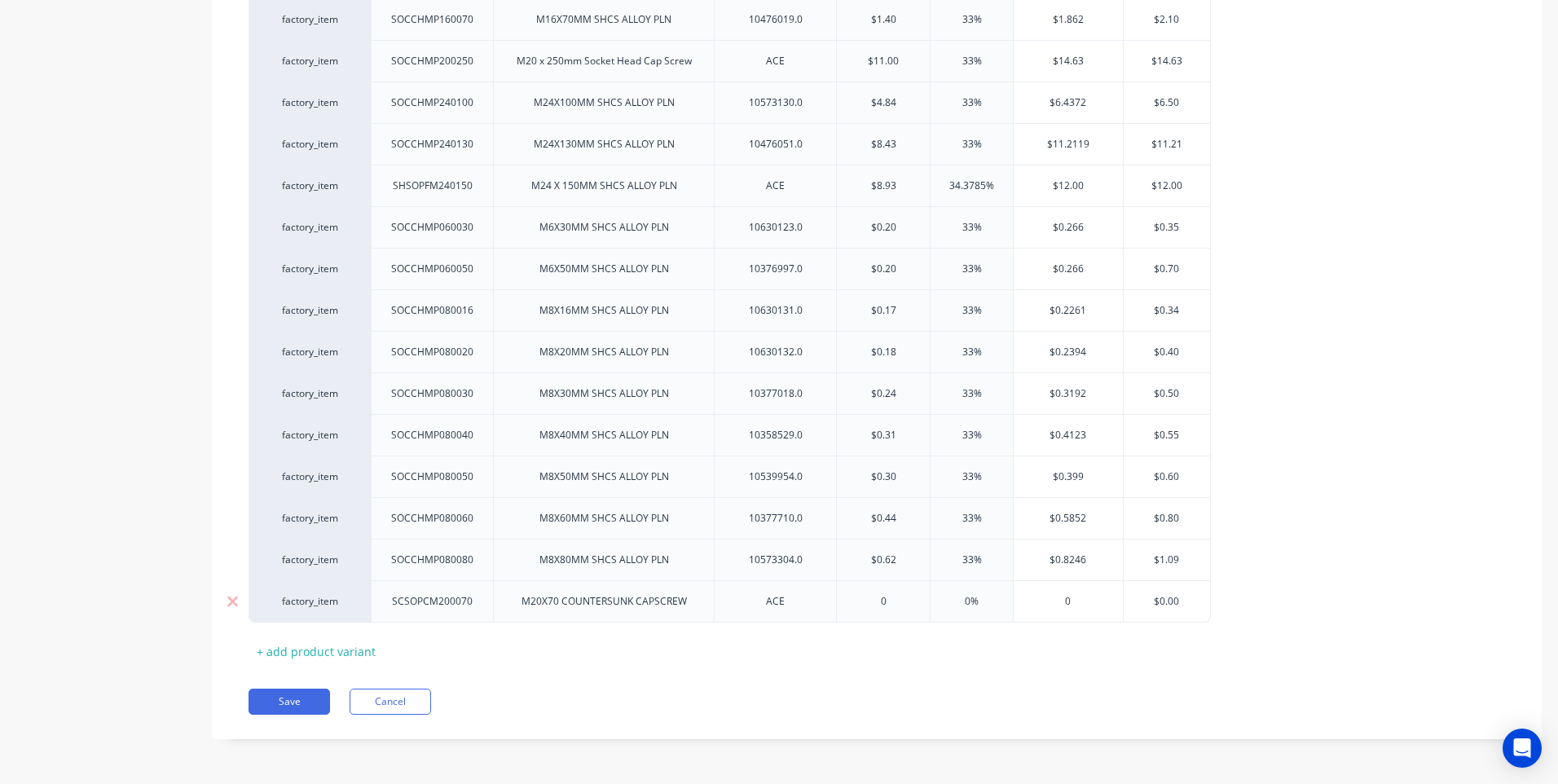
type textarea "x"
type input "03.5"
type textarea "x"
type input "03."
type textarea "x"
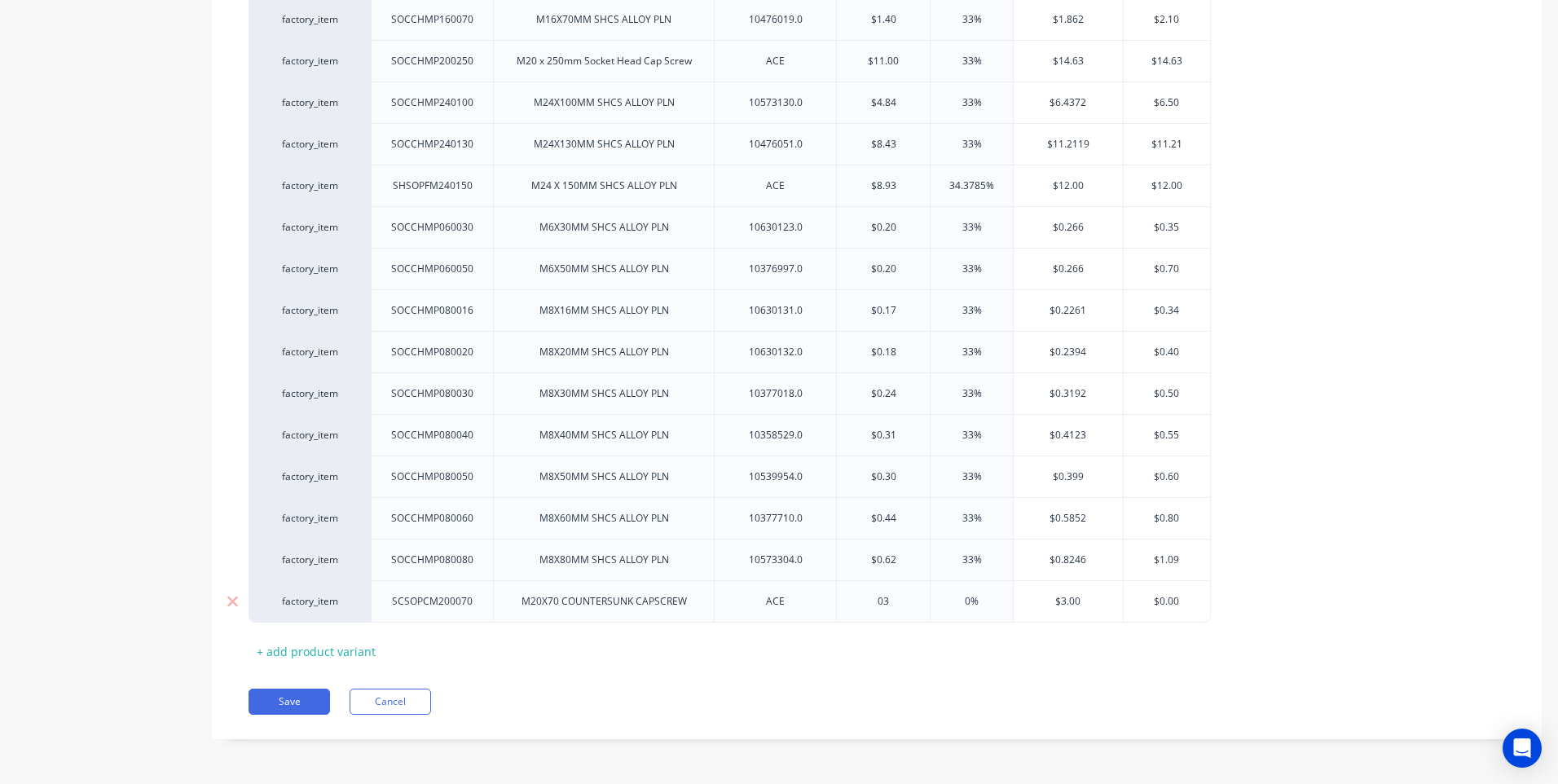
type input "0"
type textarea "x"
type input "3"
type textarea "x"
type input "3.5"
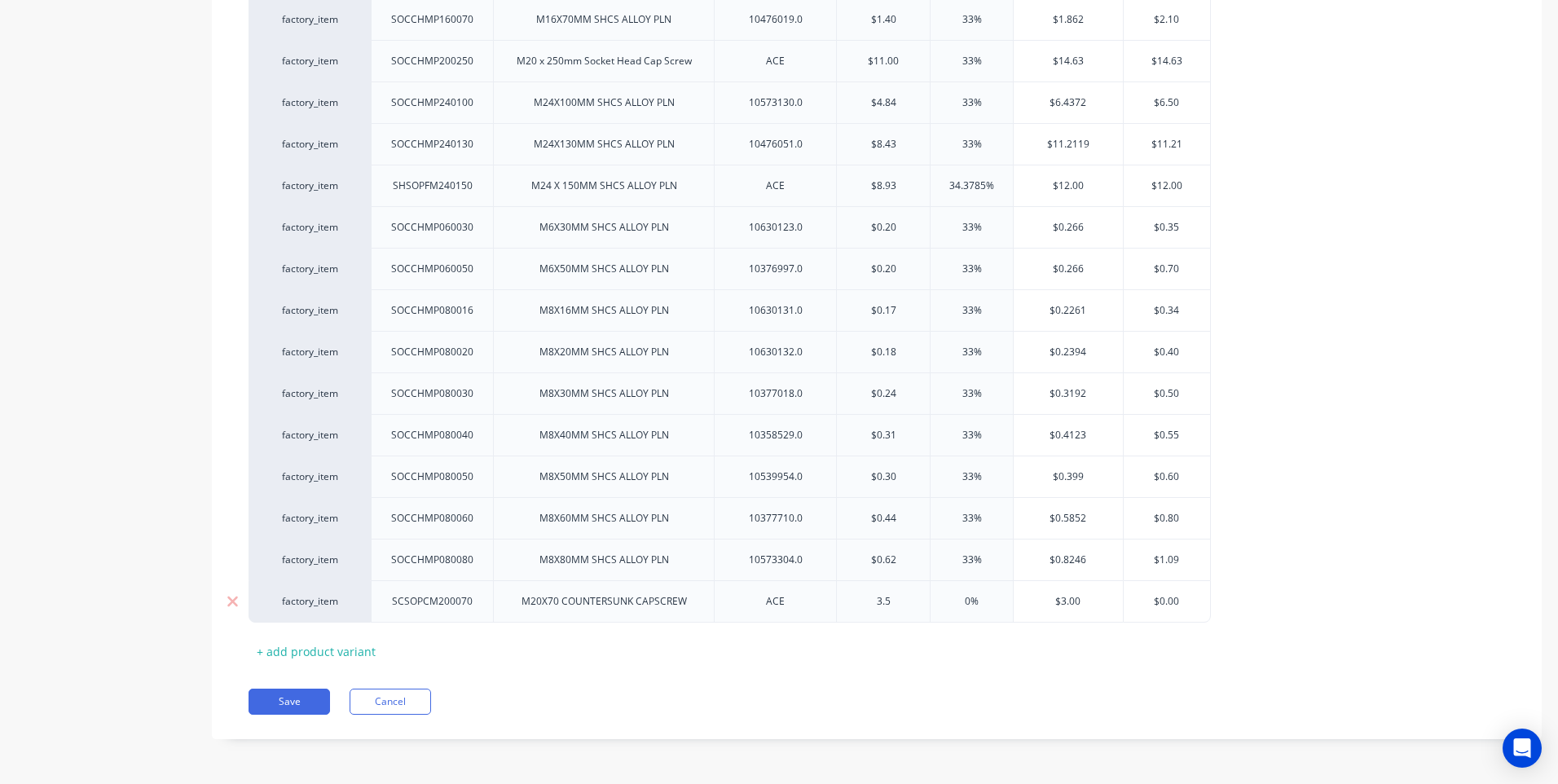
type textarea "x"
type input "3.50"
type input "0%3"
type textarea "x"
type input "0%33"
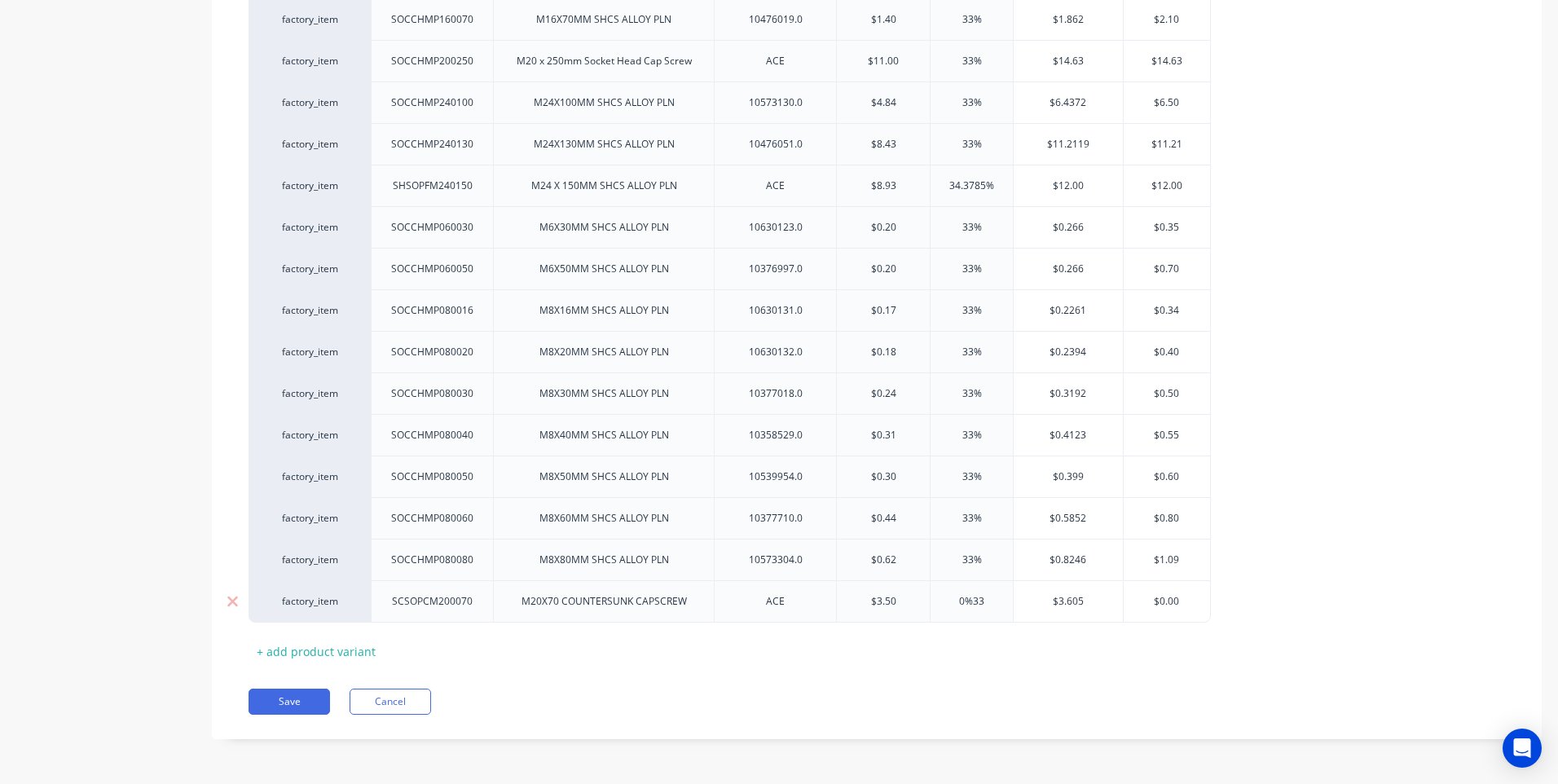
type textarea "x"
type input "0%3"
type textarea "x"
type input "0%"
type textarea "x"
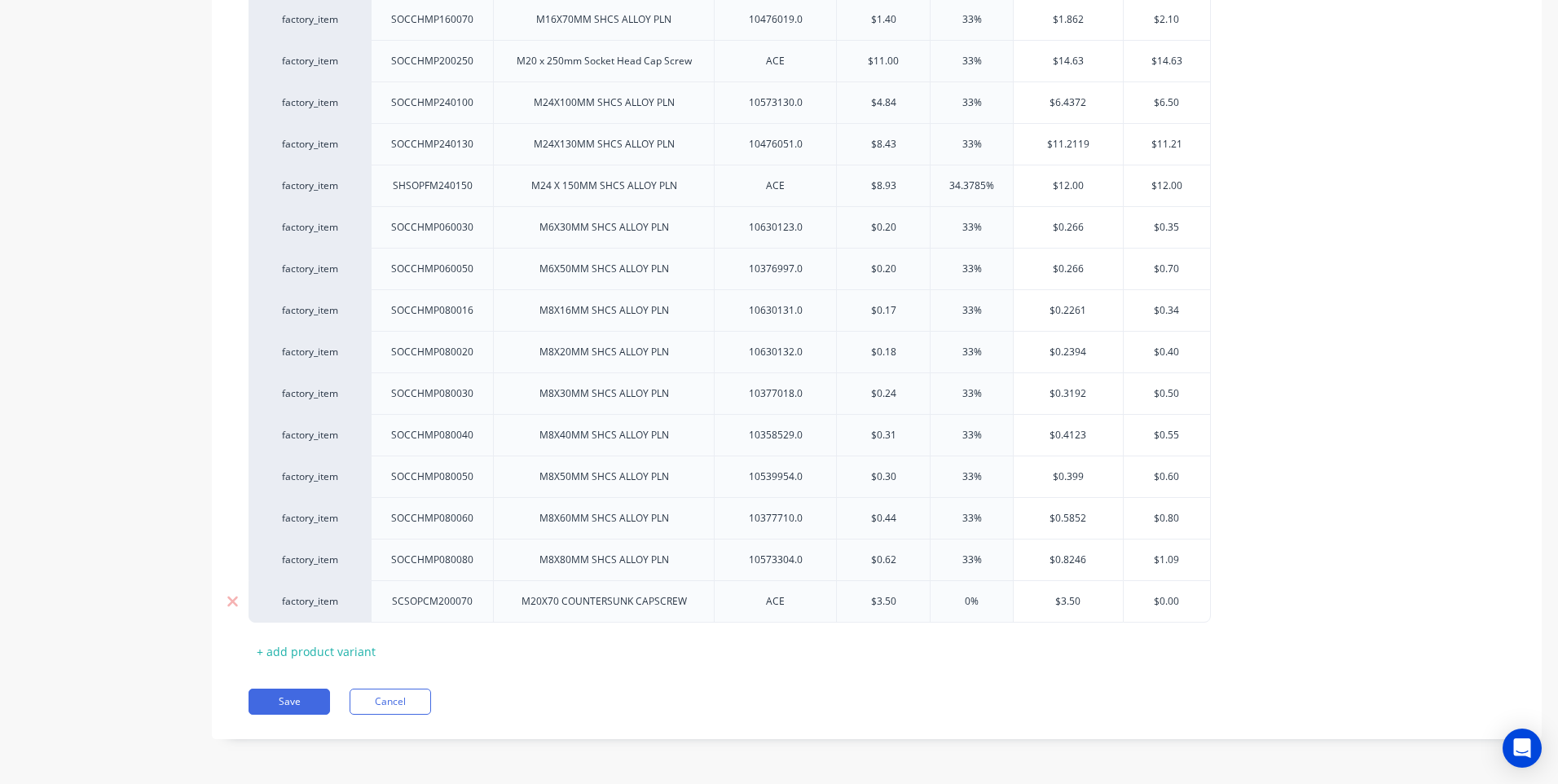
type input "0"
type textarea "x"
type input "33"
type textarea "x"
type input "33"
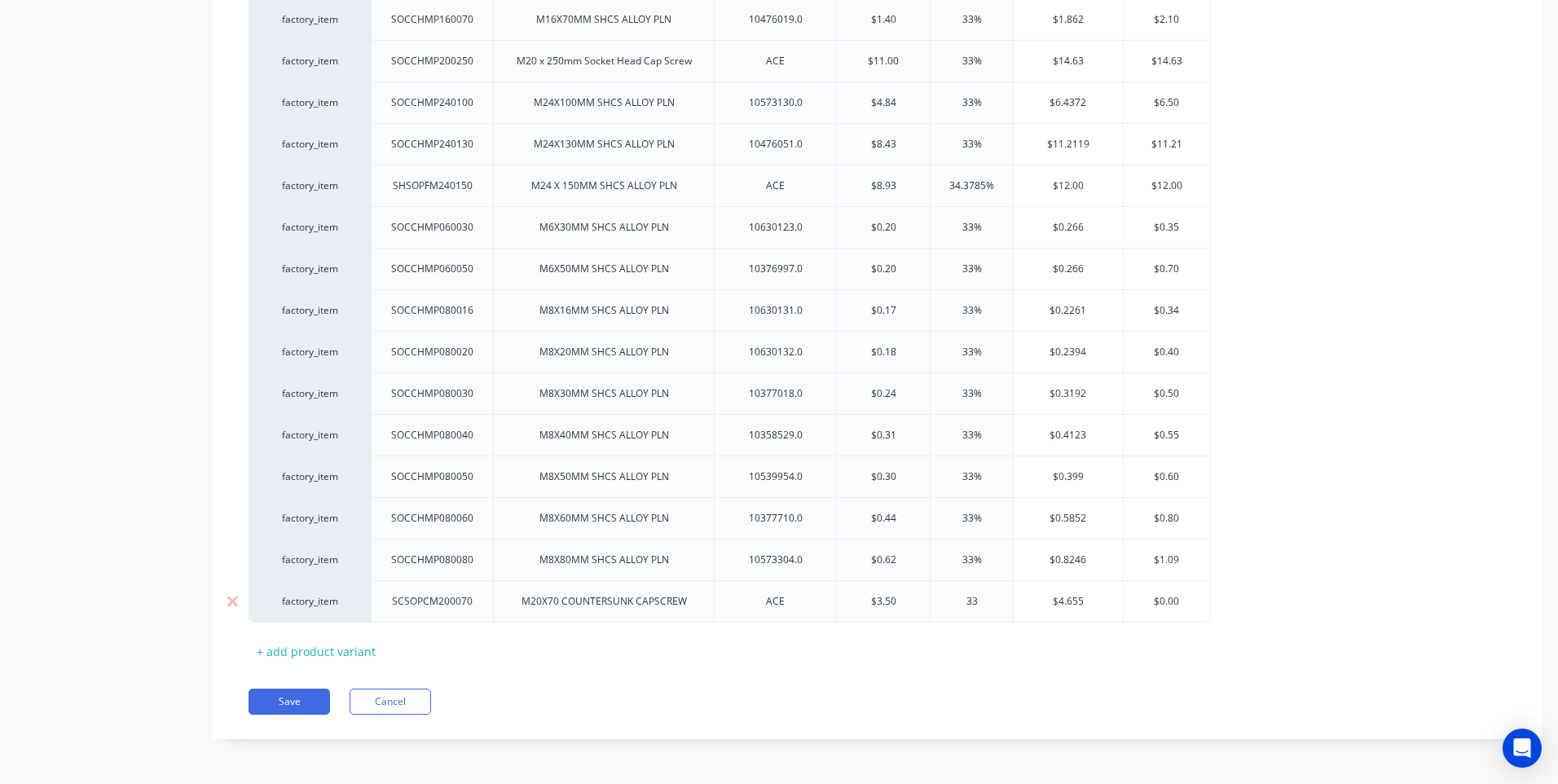
type input "$4.655"
type input "$0.00"
click at [1177, 601] on input "$0.00" at bounding box center [1167, 602] width 87 height 15
click at [277, 698] on button "Save" at bounding box center [289, 702] width 82 height 26
type textarea "x"
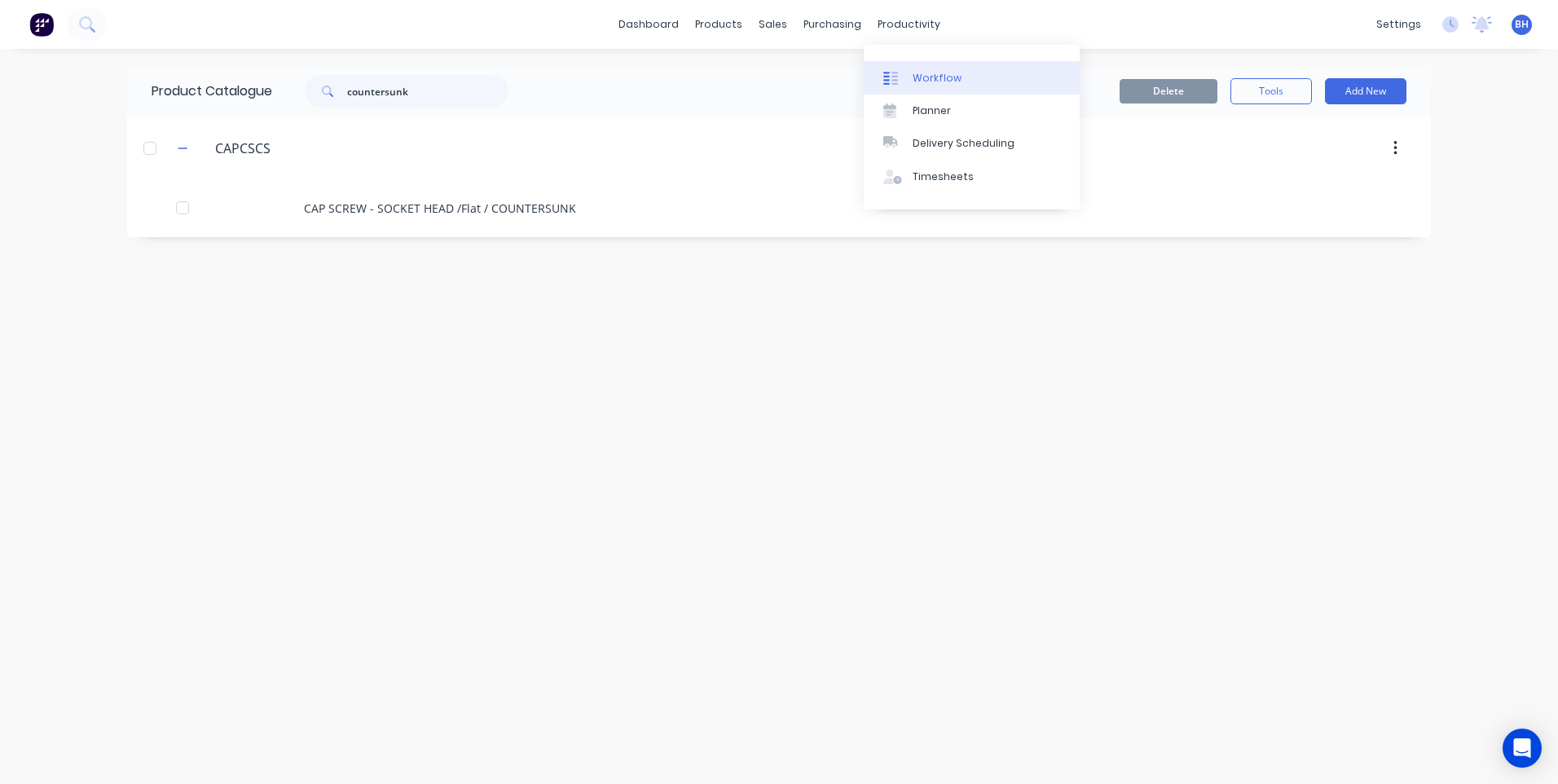
click at [921, 71] on div "Workflow" at bounding box center [936, 78] width 49 height 15
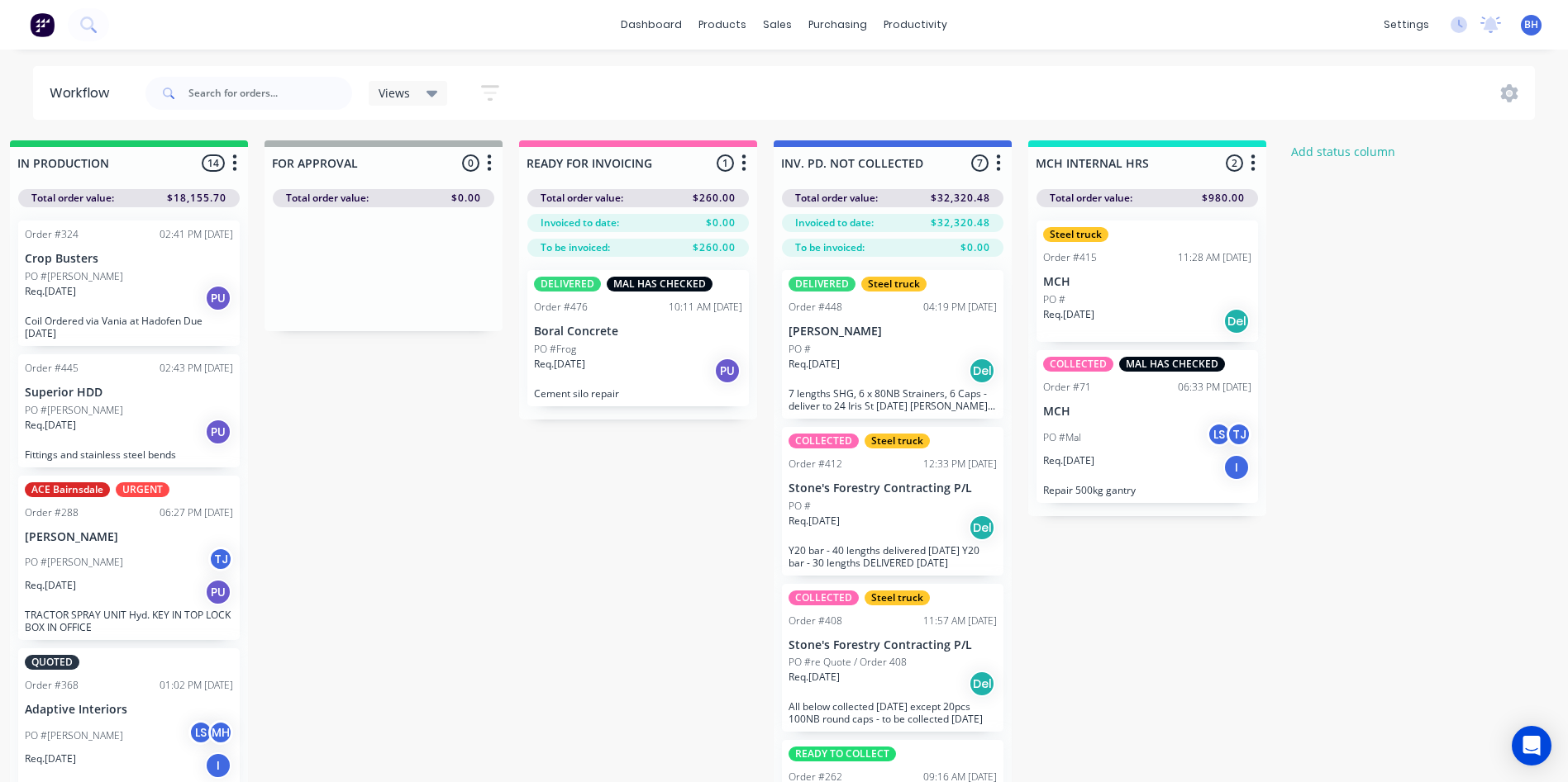
scroll to position [0, 1188]
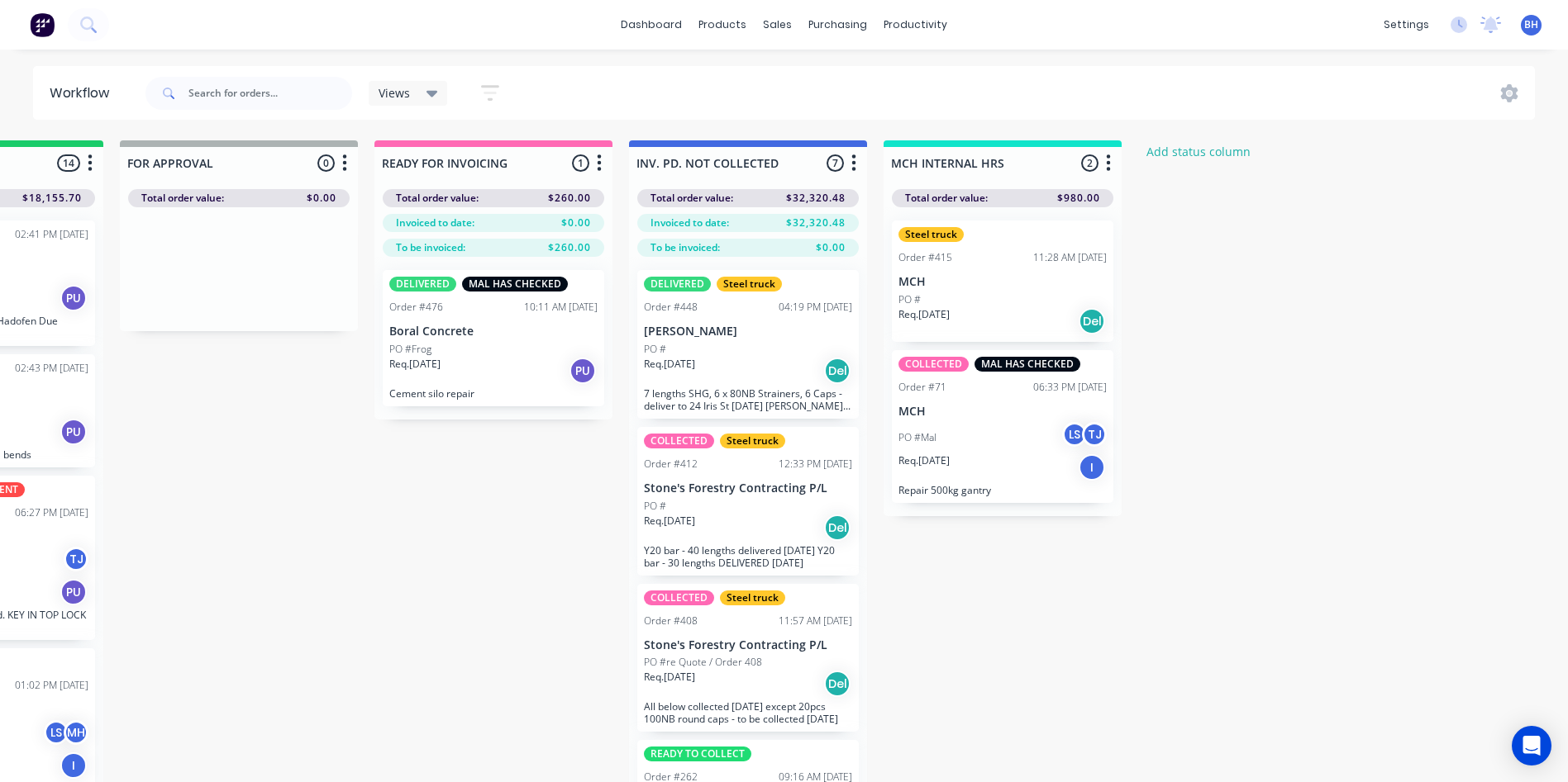
click at [760, 527] on div "Req. [DATE] Del" at bounding box center [748, 528] width 208 height 28
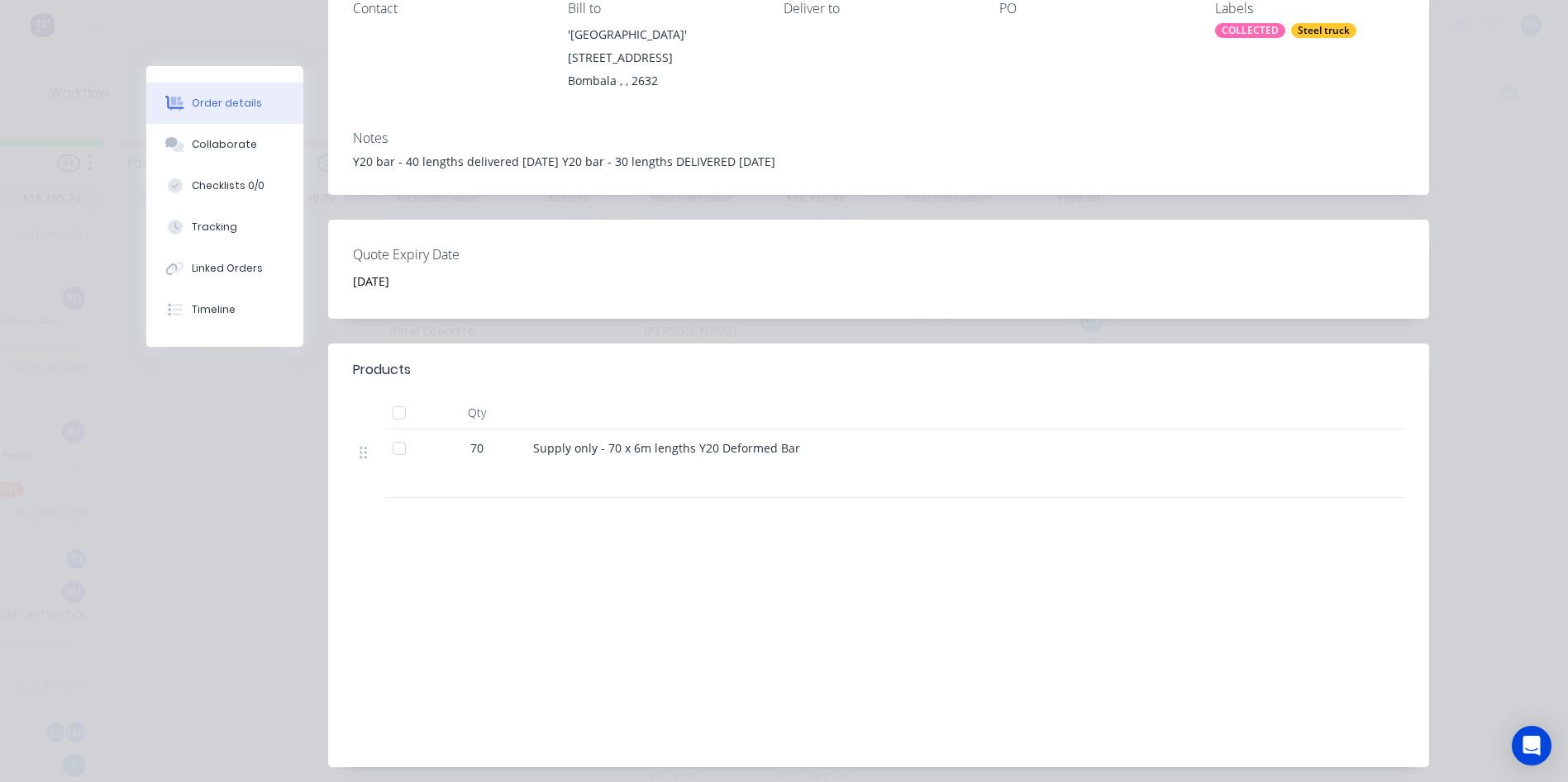
scroll to position [0, 0]
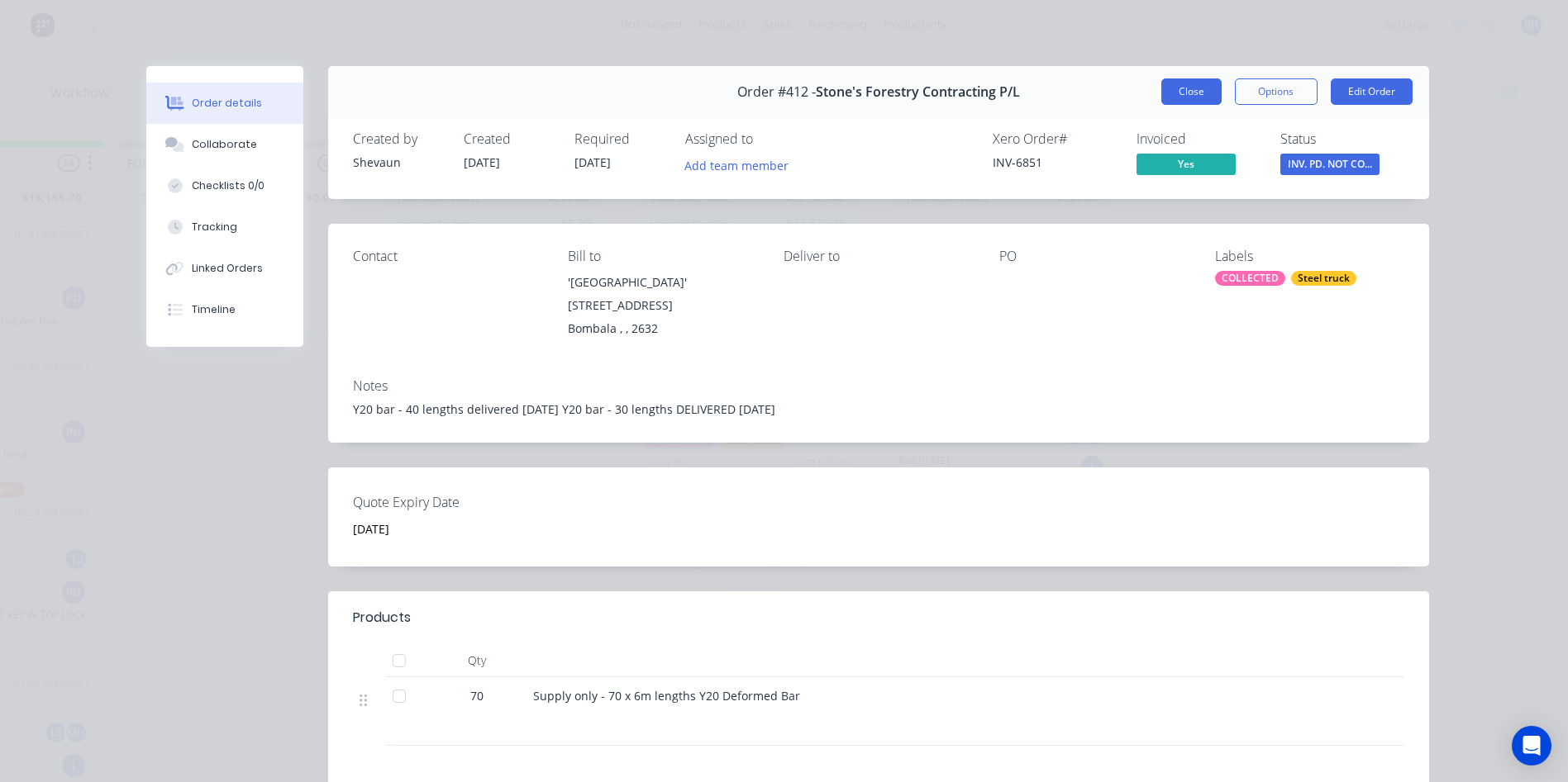
click at [1184, 94] on button "Close" at bounding box center [1191, 92] width 60 height 26
